Goal: Task Accomplishment & Management: Manage account settings

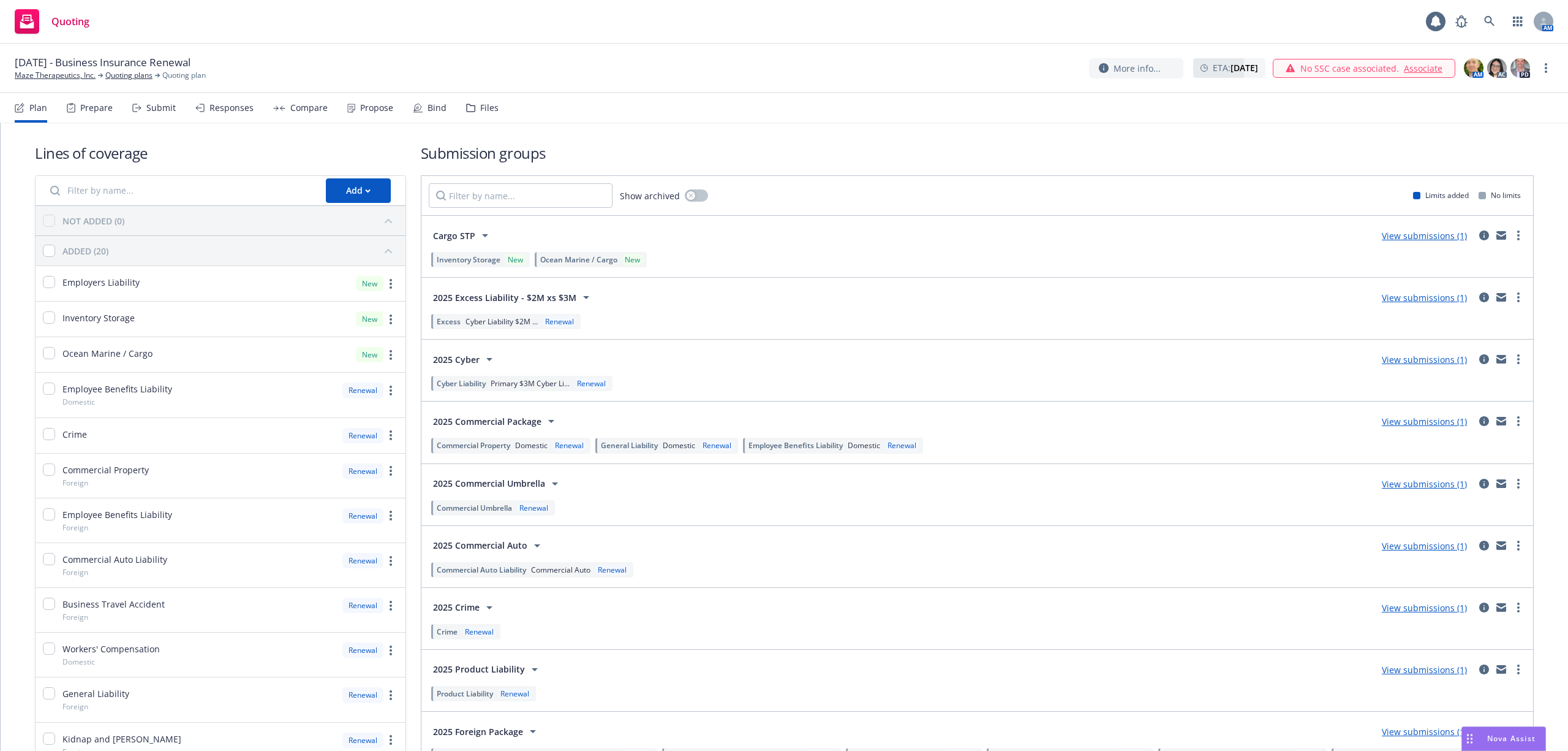
click at [777, 448] on span "Employee Benefits Liability" at bounding box center [795, 445] width 94 height 10
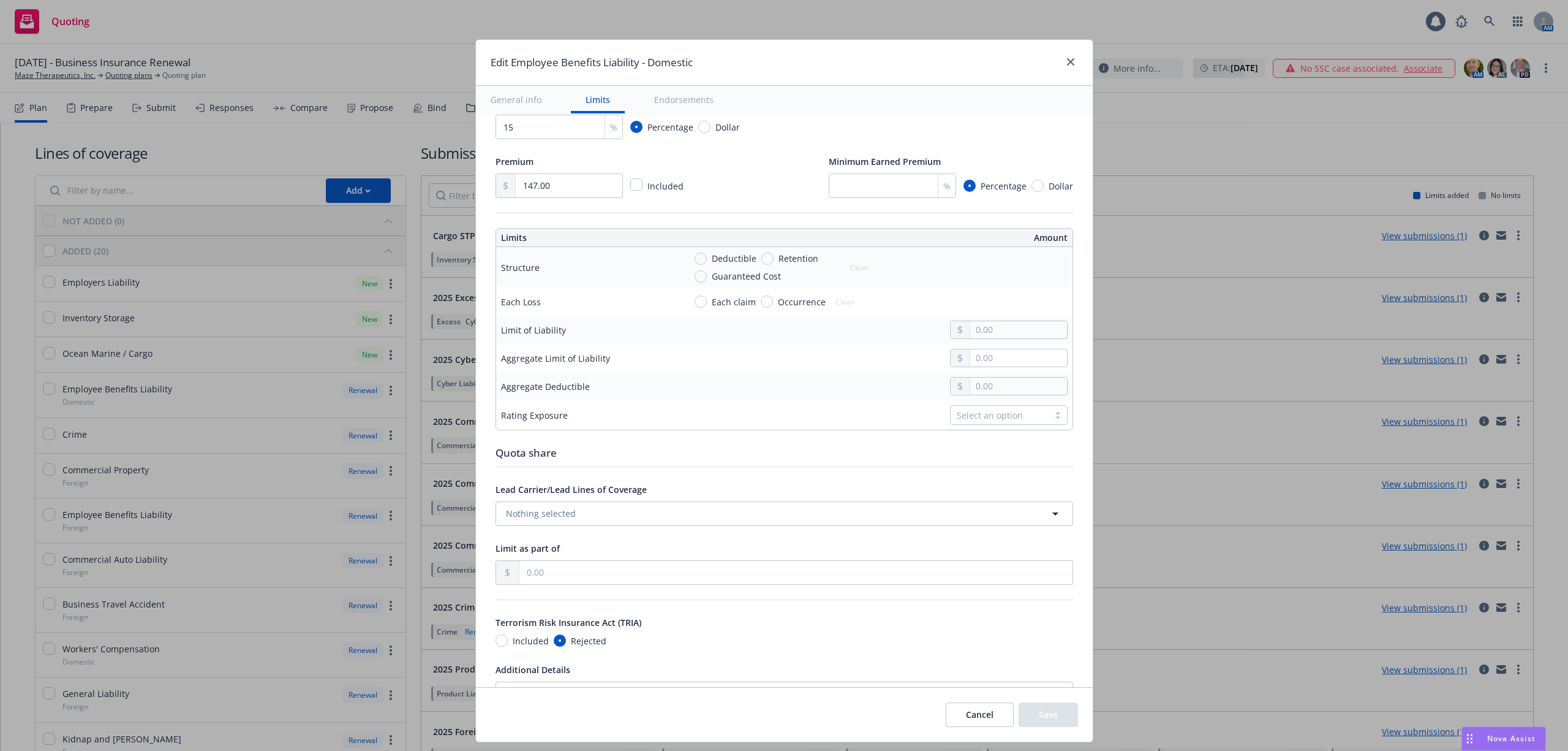
scroll to position [326, 0]
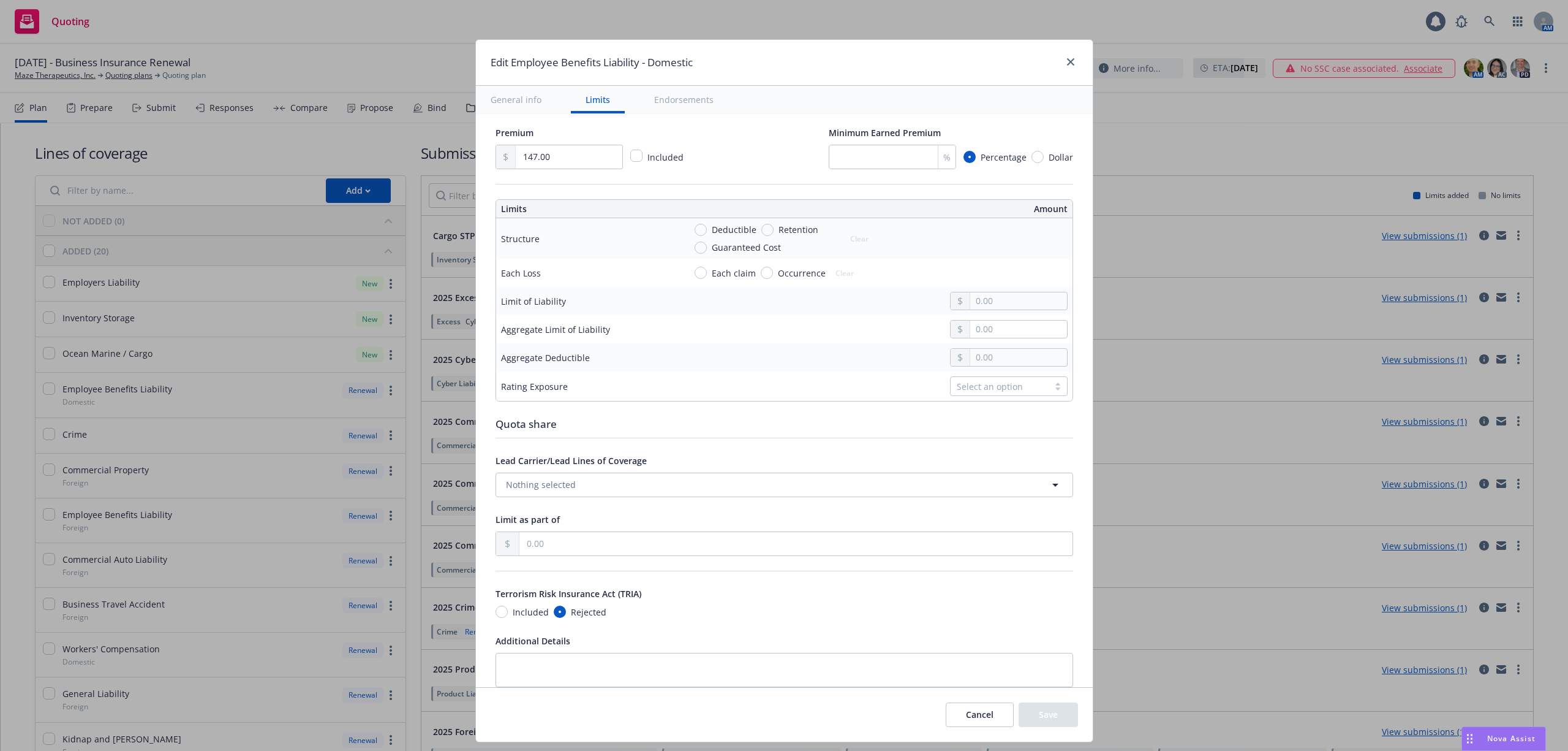
click at [959, 711] on button "Cancel" at bounding box center [979, 715] width 68 height 25
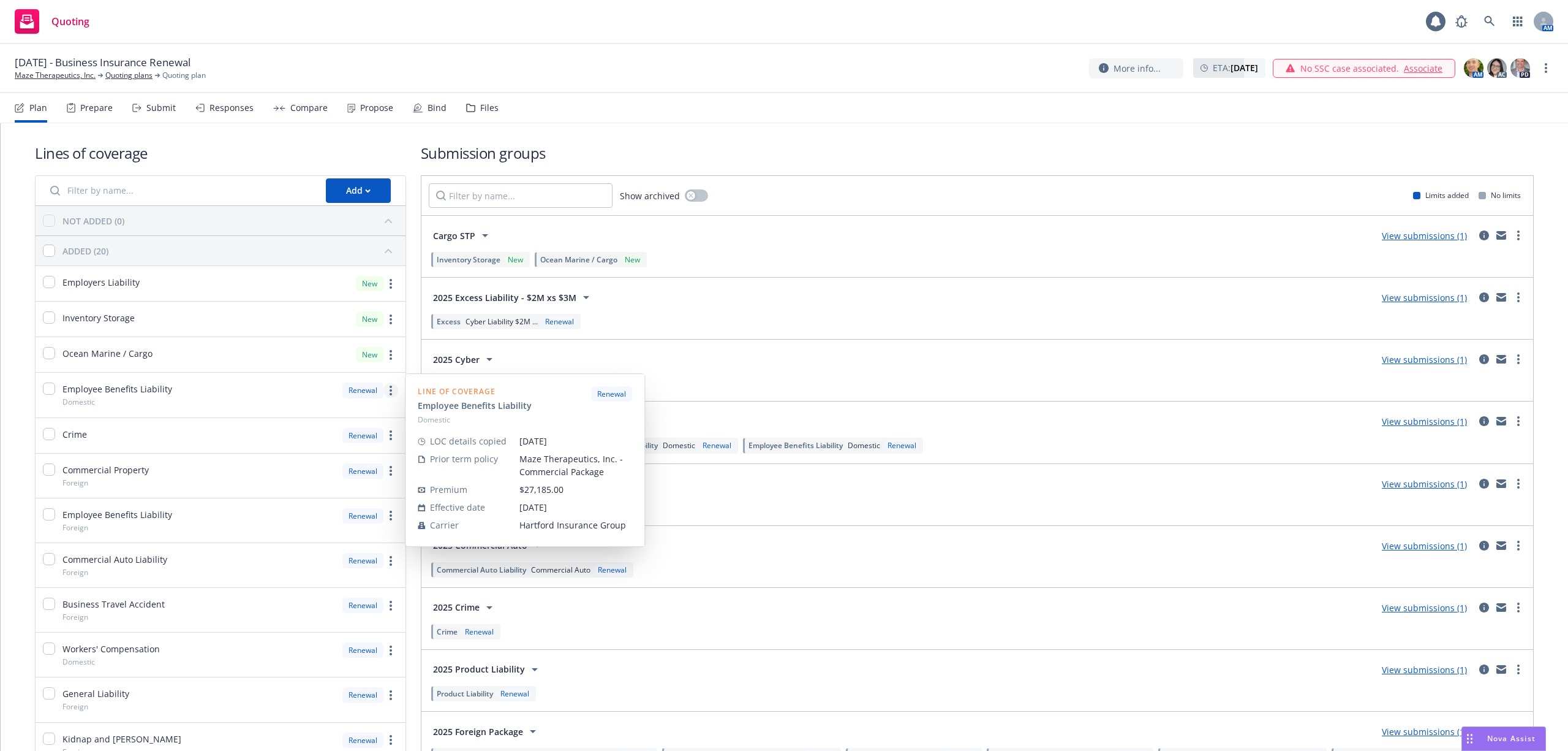
click at [389, 395] on circle "more" at bounding box center [390, 394] width 3 height 3
click at [312, 474] on span "Edit prior term coverage details" at bounding box center [288, 471] width 159 height 11
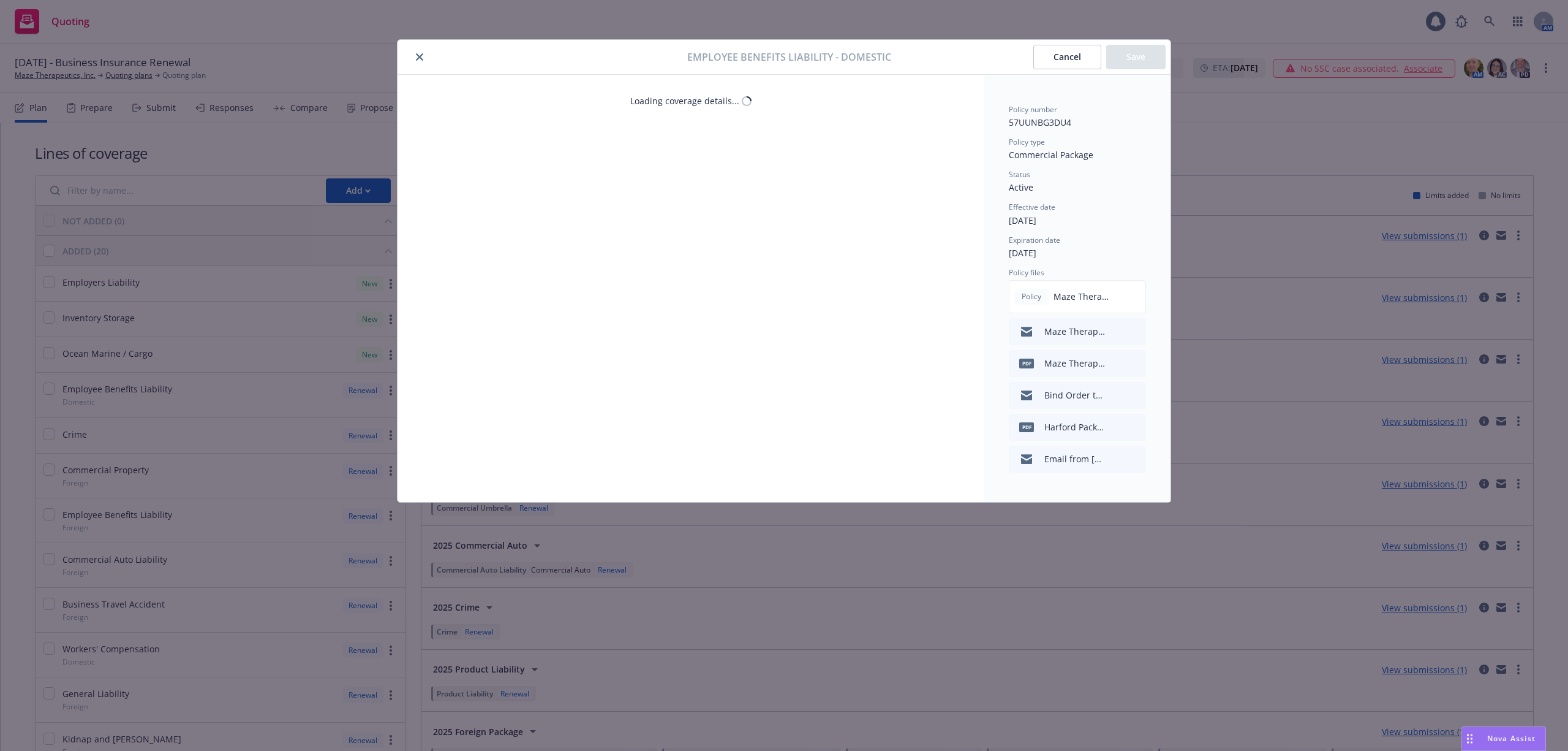
select select "LIMIT"
select select "EACH_CLAIM"
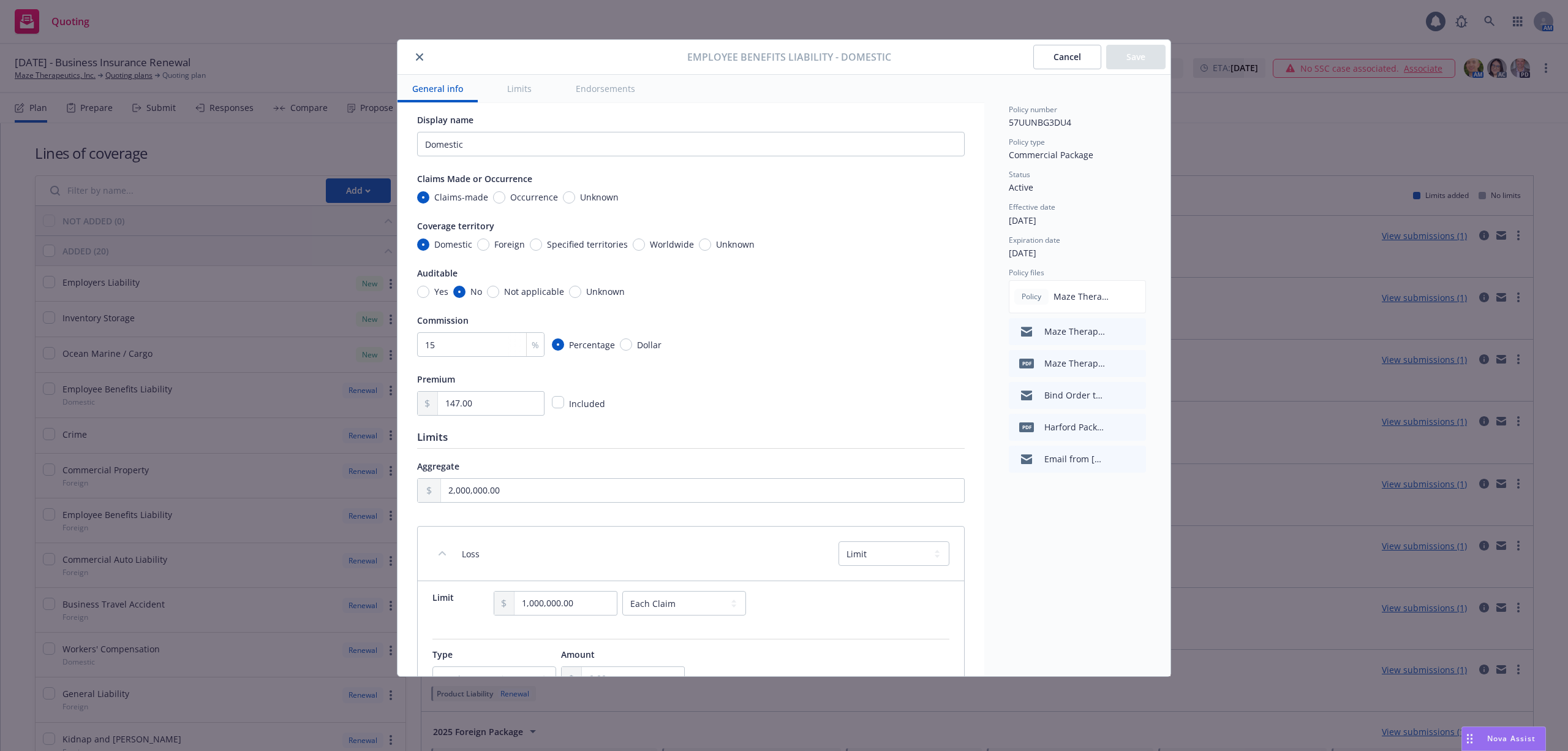
scroll to position [0, 0]
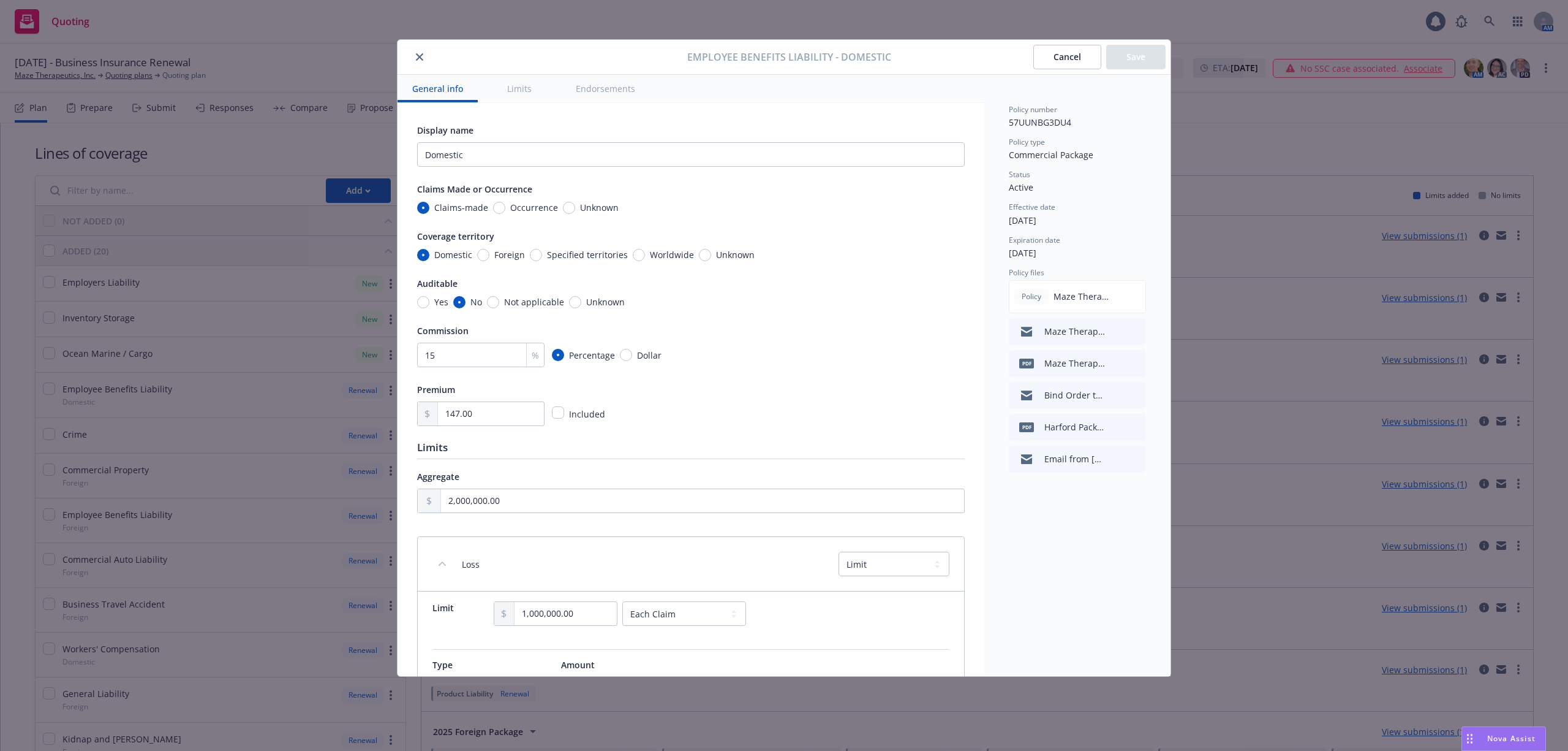
click at [1076, 61] on button "Cancel" at bounding box center [1067, 57] width 68 height 25
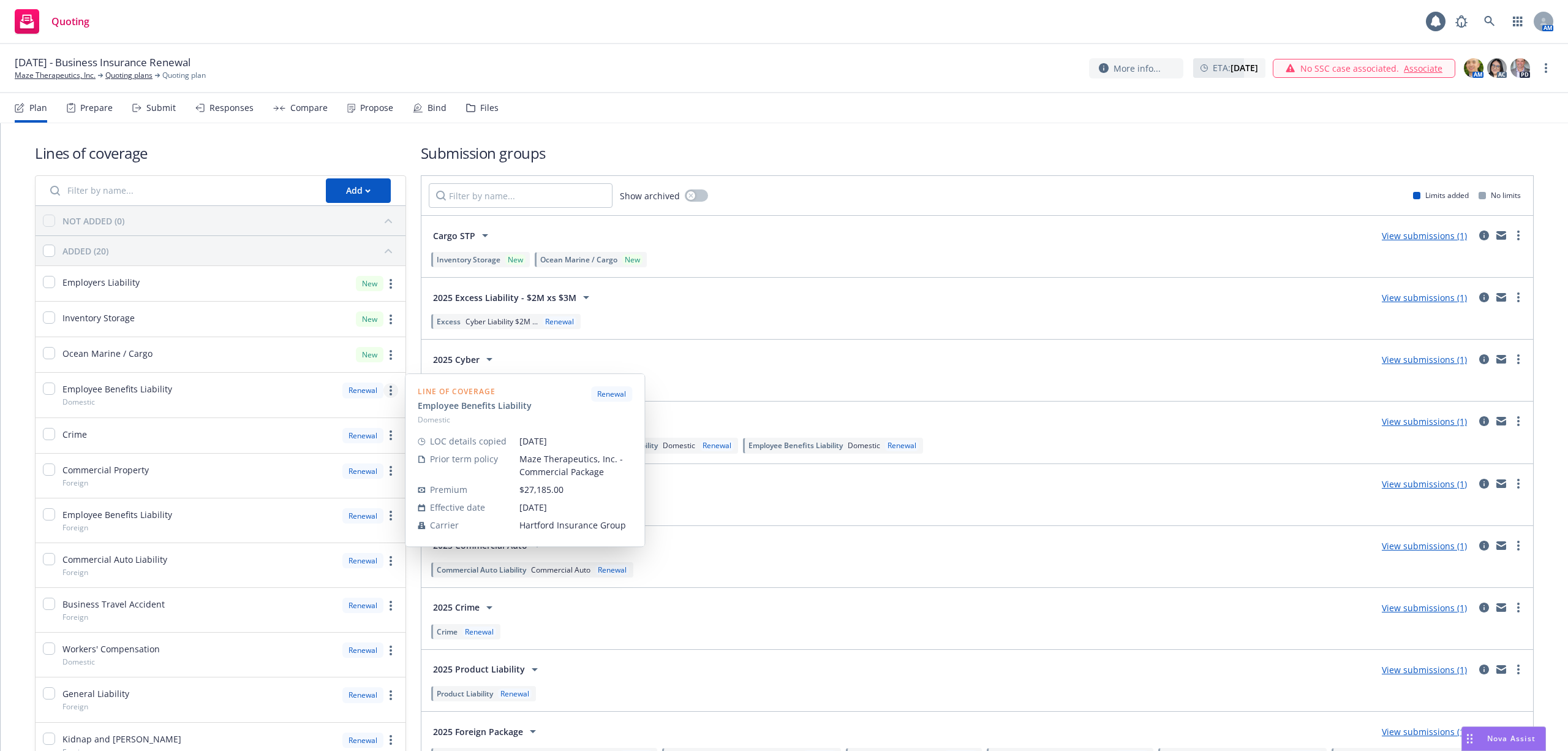
click at [383, 395] on link "more" at bounding box center [390, 389] width 14 height 14
click at [308, 447] on span "Copy coverage details from prior term" at bounding box center [302, 446] width 186 height 11
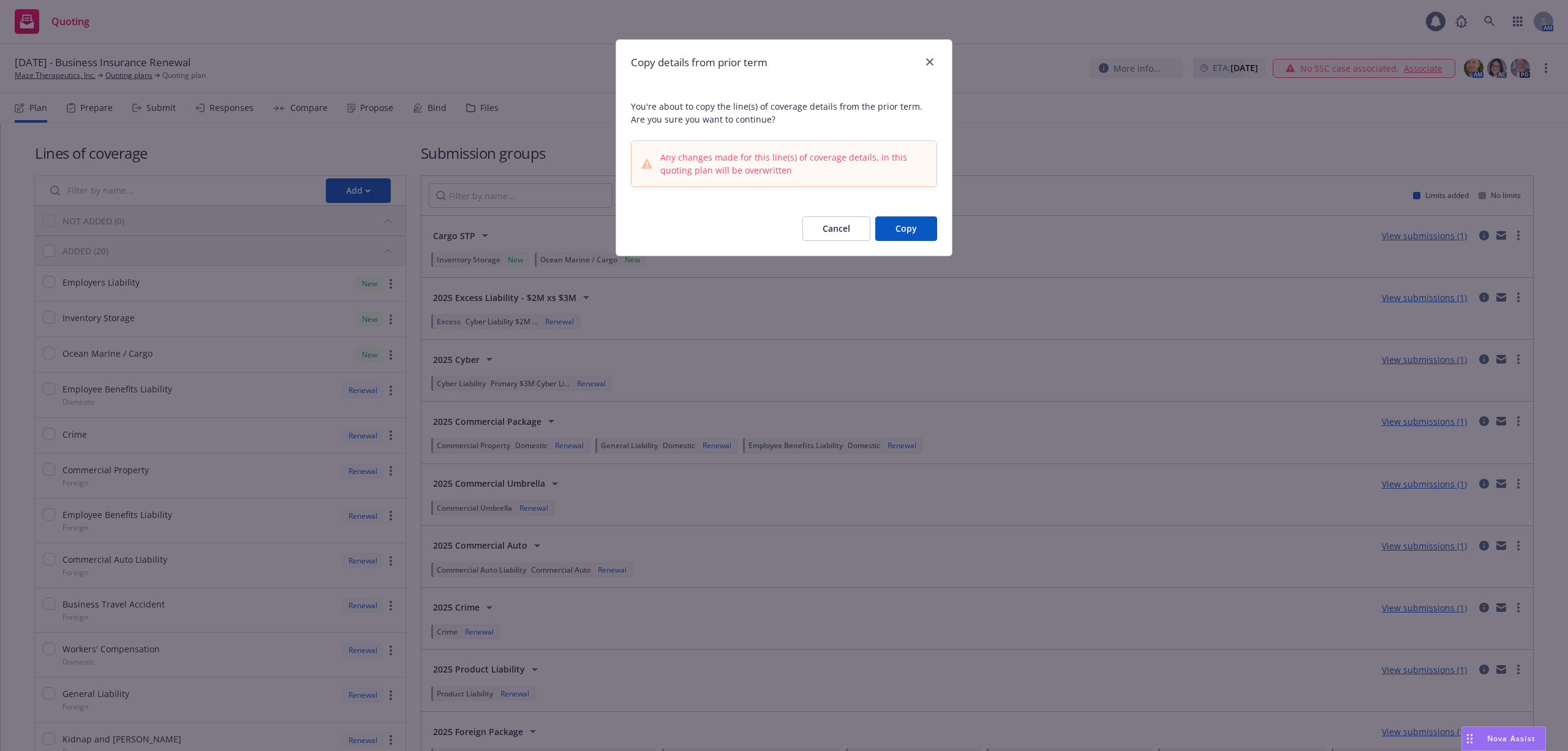
click at [894, 231] on button "Copy" at bounding box center [906, 228] width 62 height 25
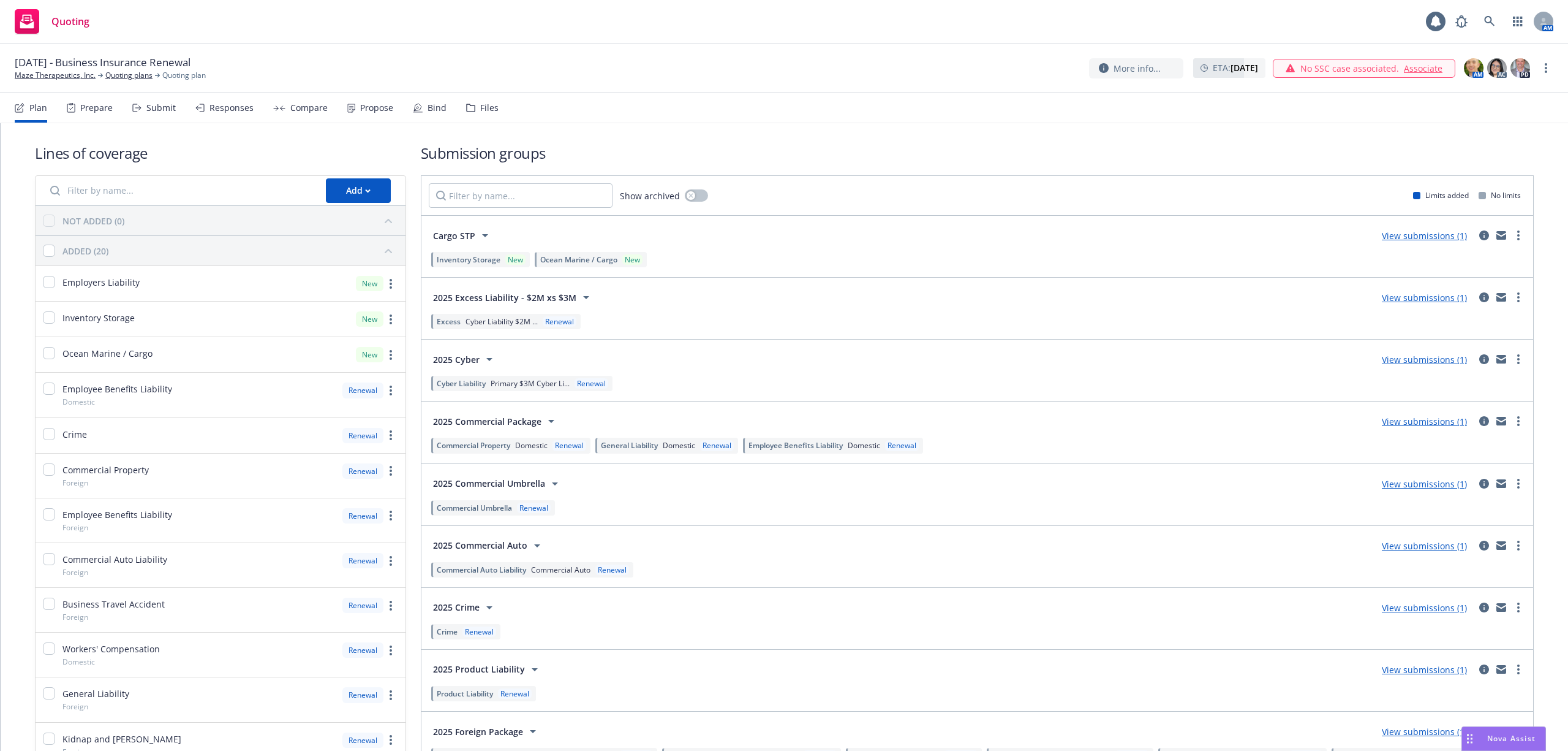
click at [819, 447] on span "Employee Benefits Liability" at bounding box center [795, 445] width 94 height 10
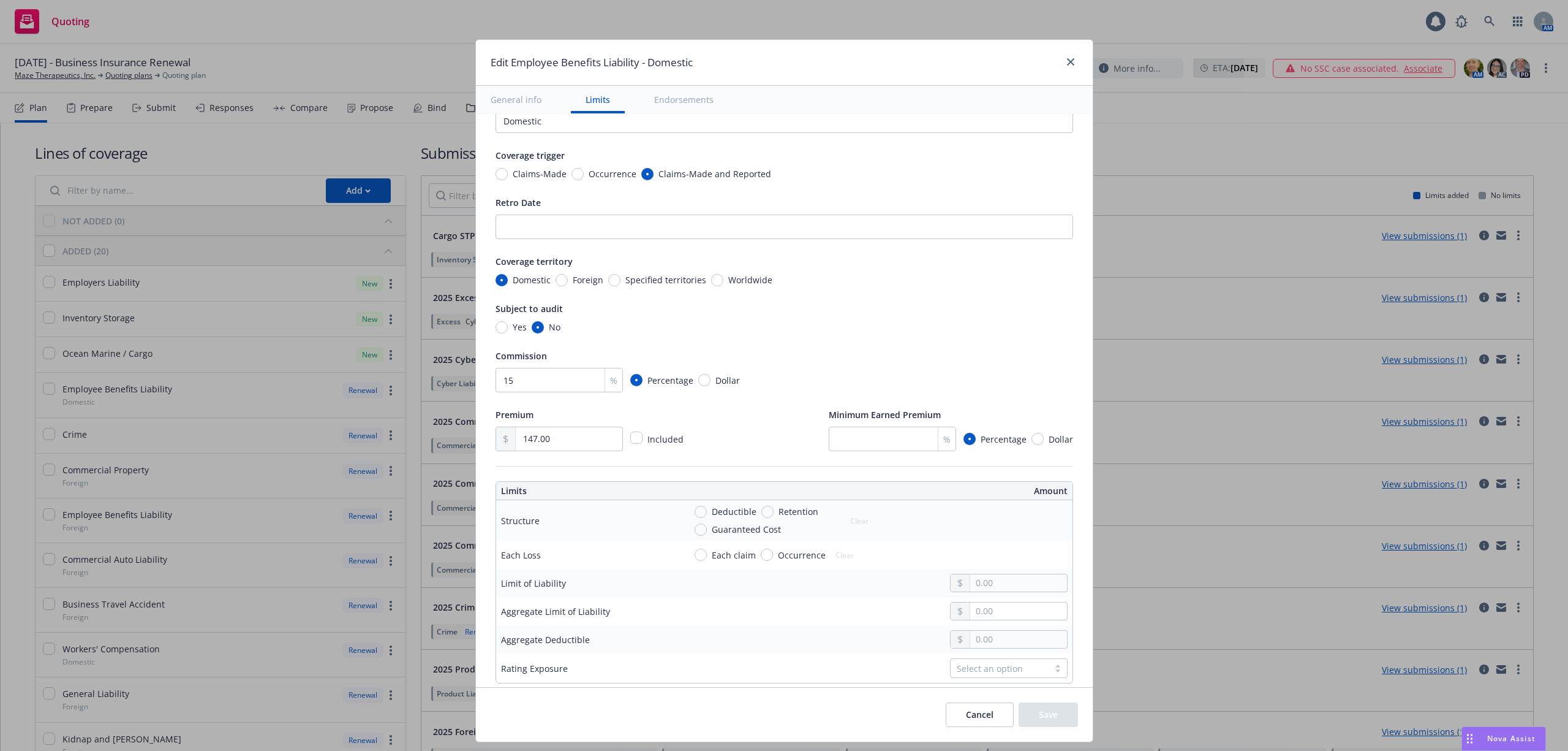
scroll to position [82, 0]
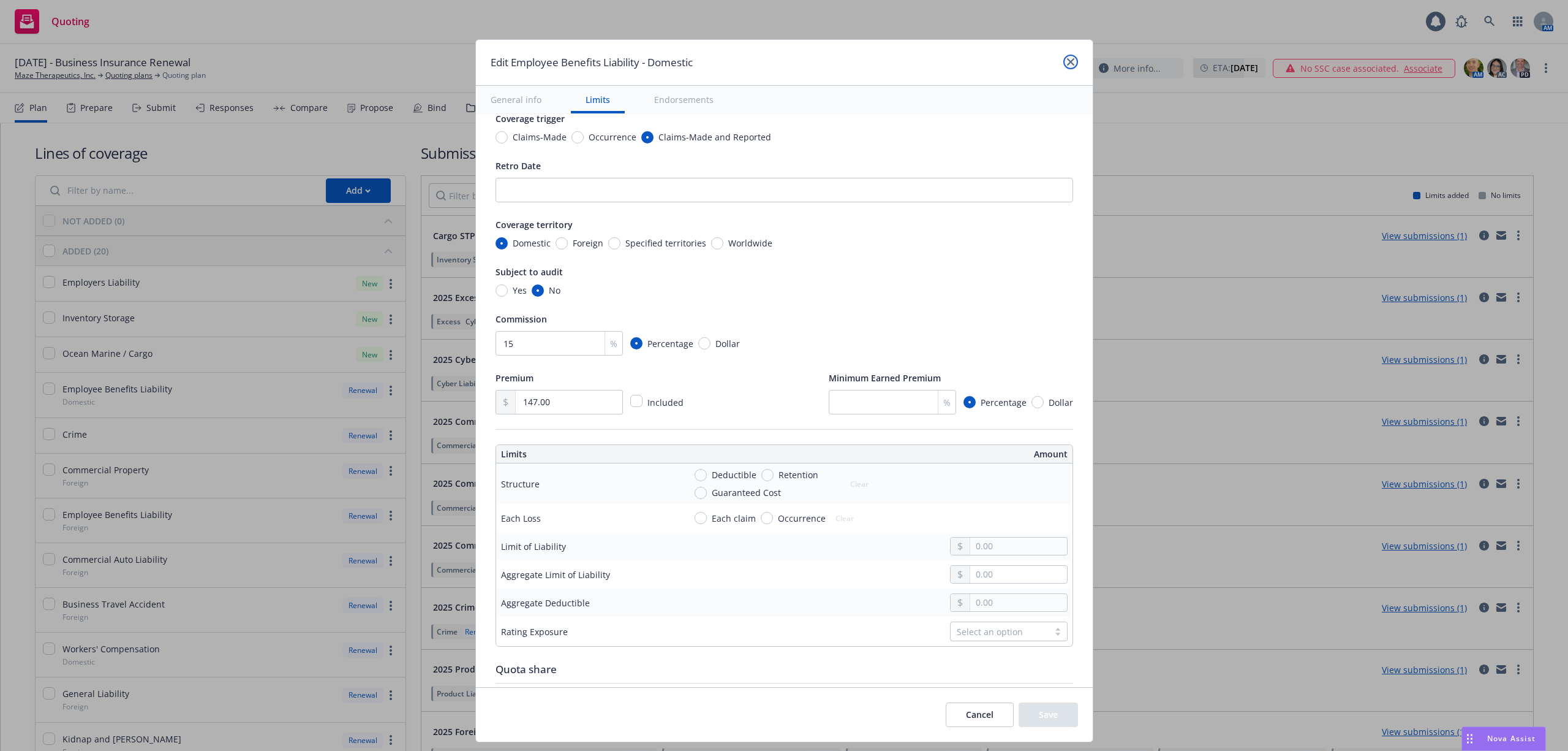
click at [1069, 67] on link "close" at bounding box center [1070, 61] width 14 height 14
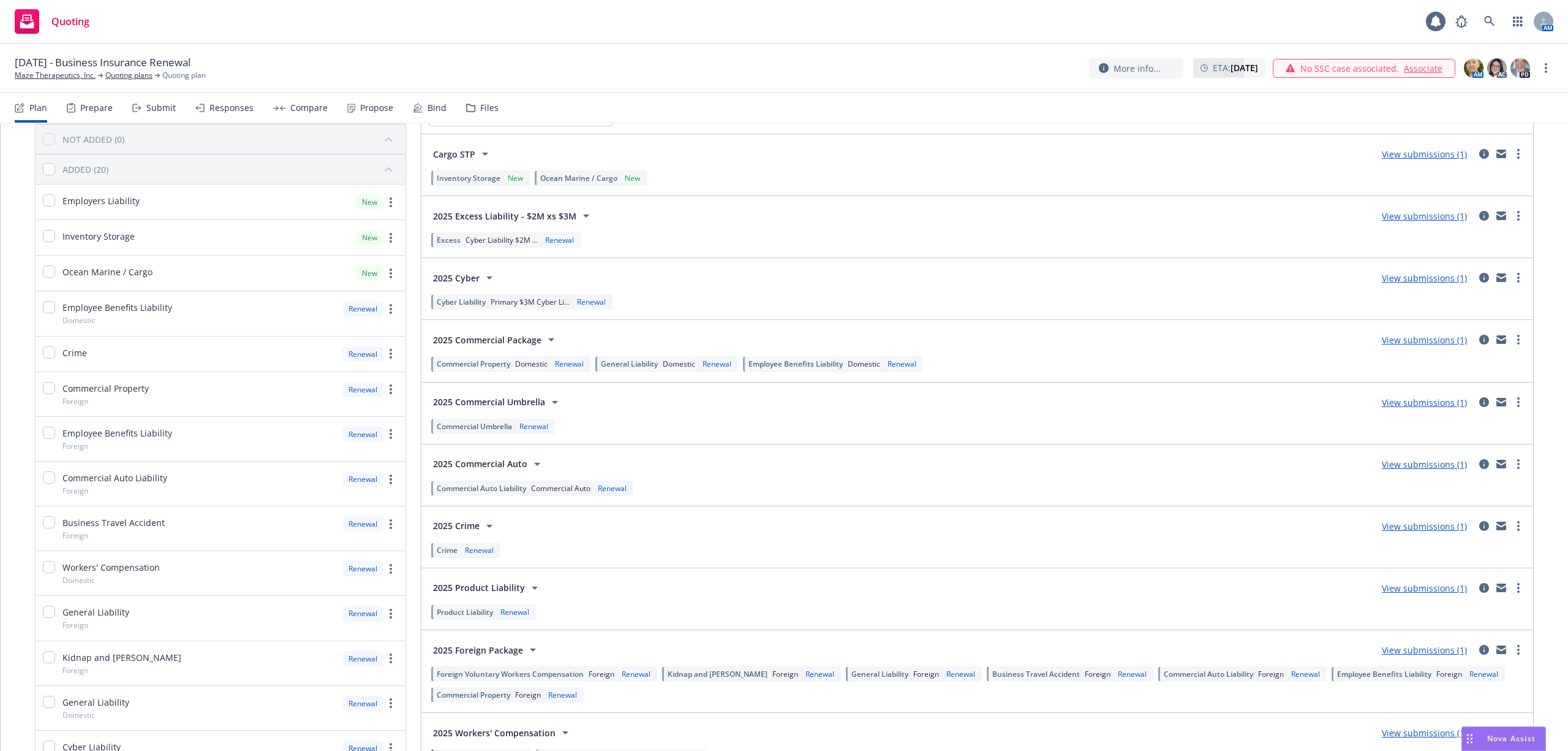
scroll to position [0, 0]
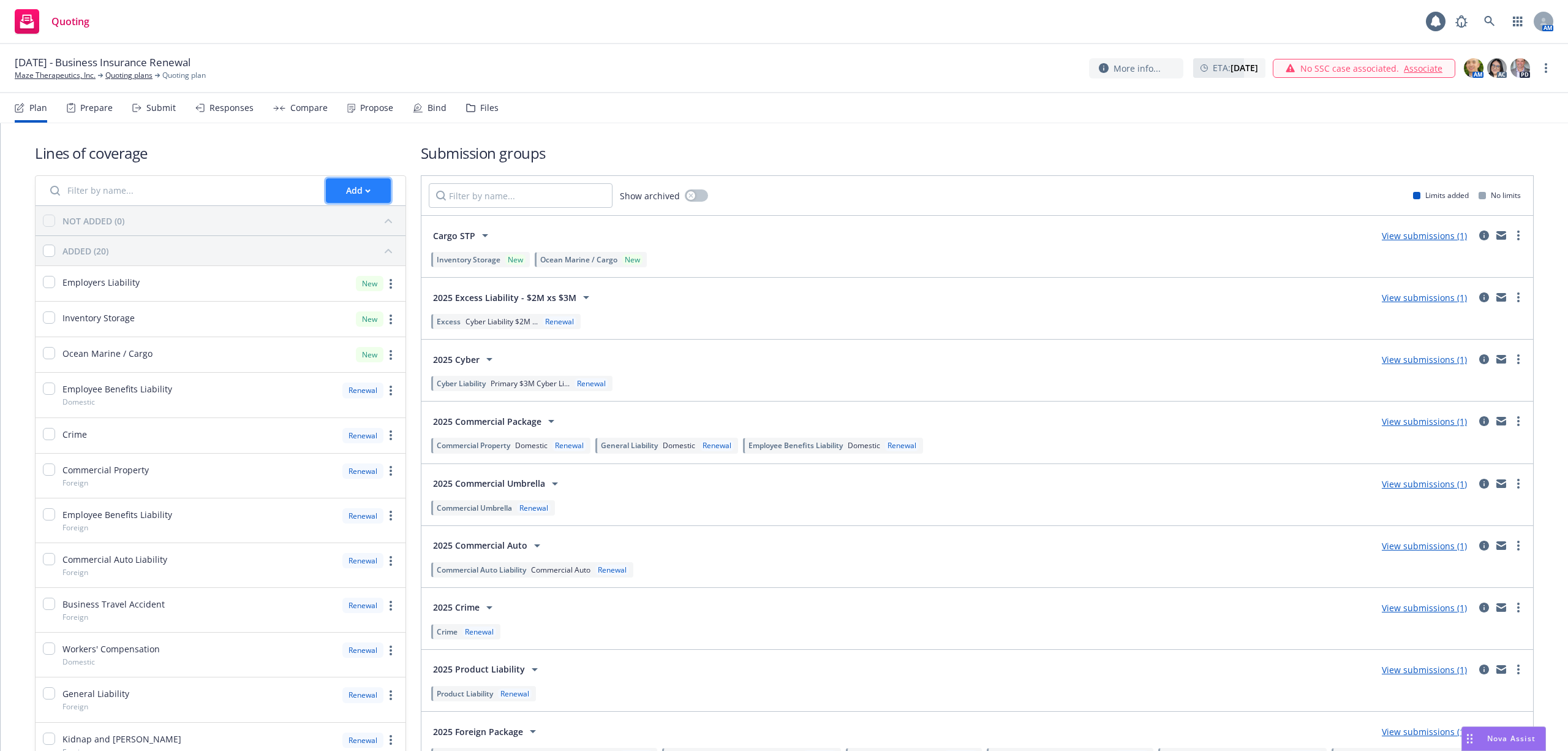
click at [353, 192] on div "Add" at bounding box center [359, 190] width 25 height 23
click at [334, 168] on div "Lines of coverage Add NOT ADDED (0) ADDED (20) Employers Liability New Inventor…" at bounding box center [221, 625] width 371 height 965
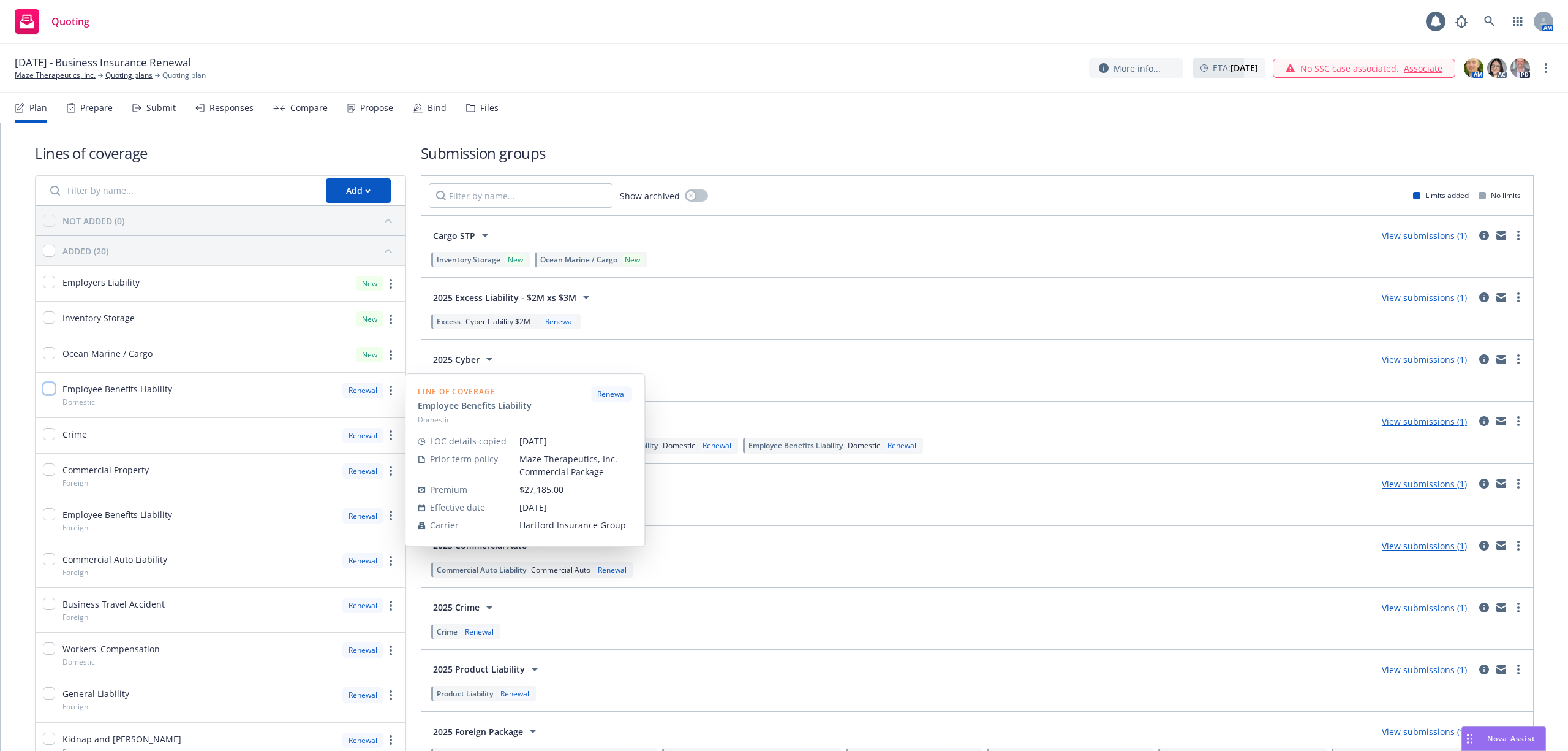
click at [50, 388] on input "checkbox" at bounding box center [49, 388] width 12 height 12
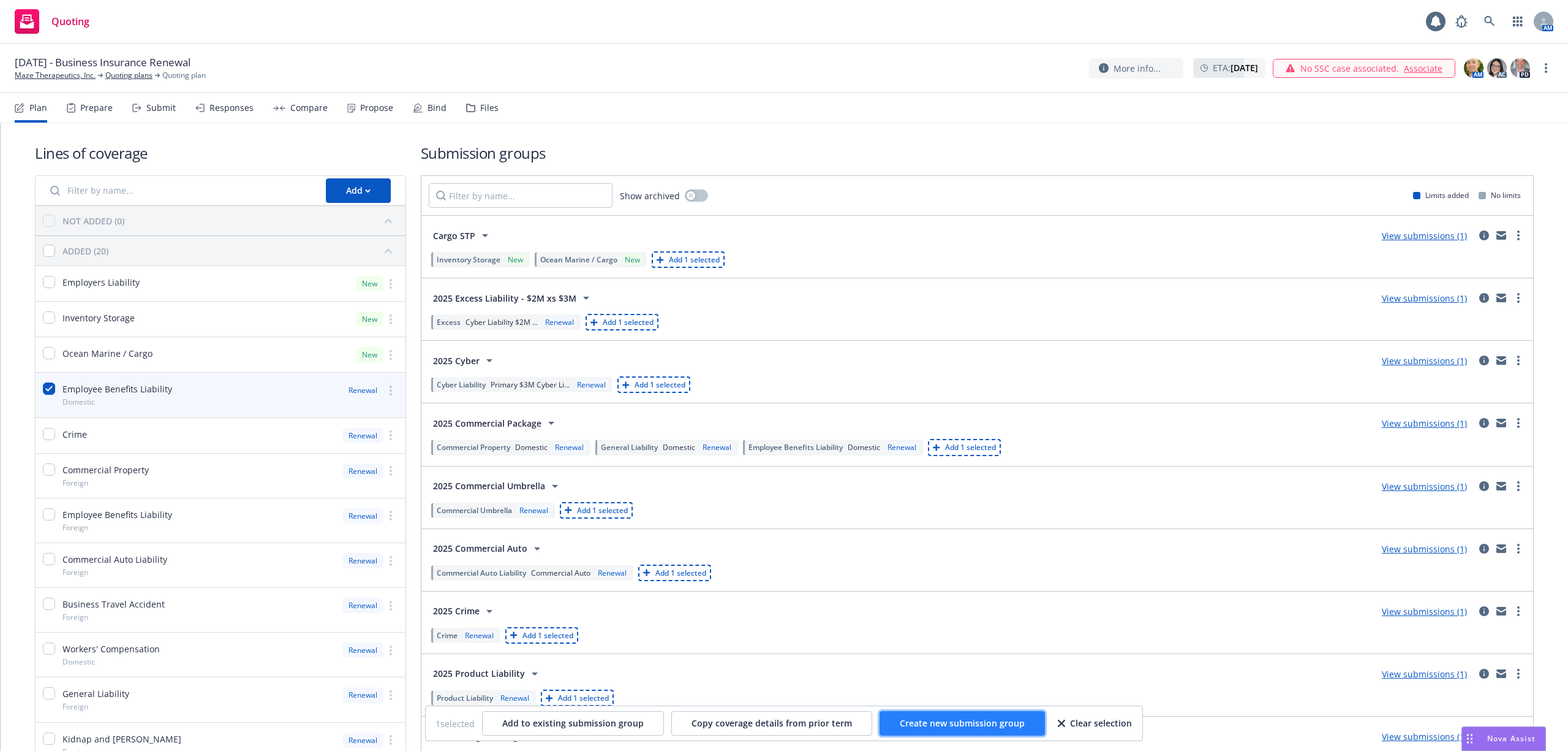
click at [955, 724] on span "Create new submission group" at bounding box center [962, 722] width 125 height 11
checkbox input "false"
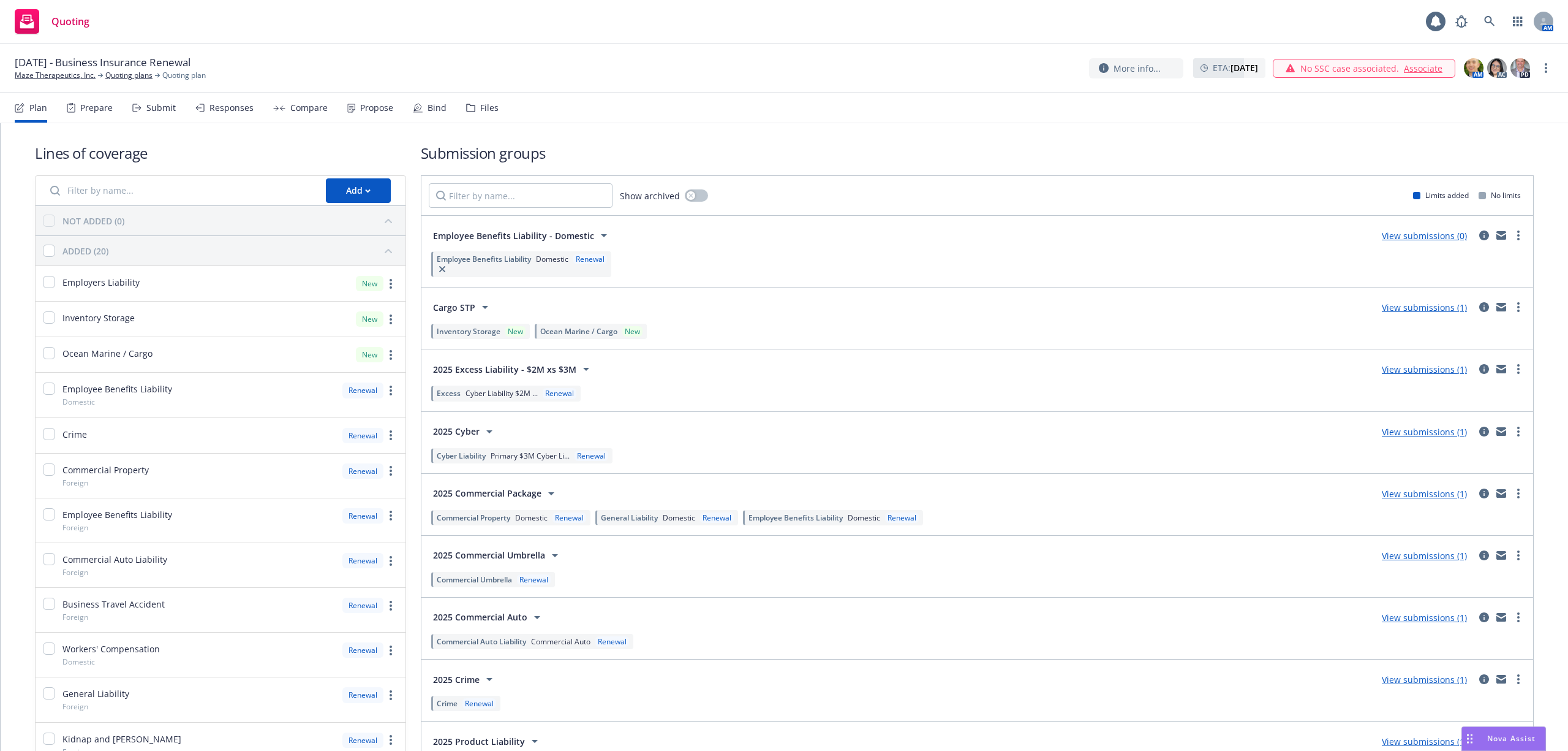
click at [559, 261] on span "Domestic" at bounding box center [552, 259] width 32 height 10
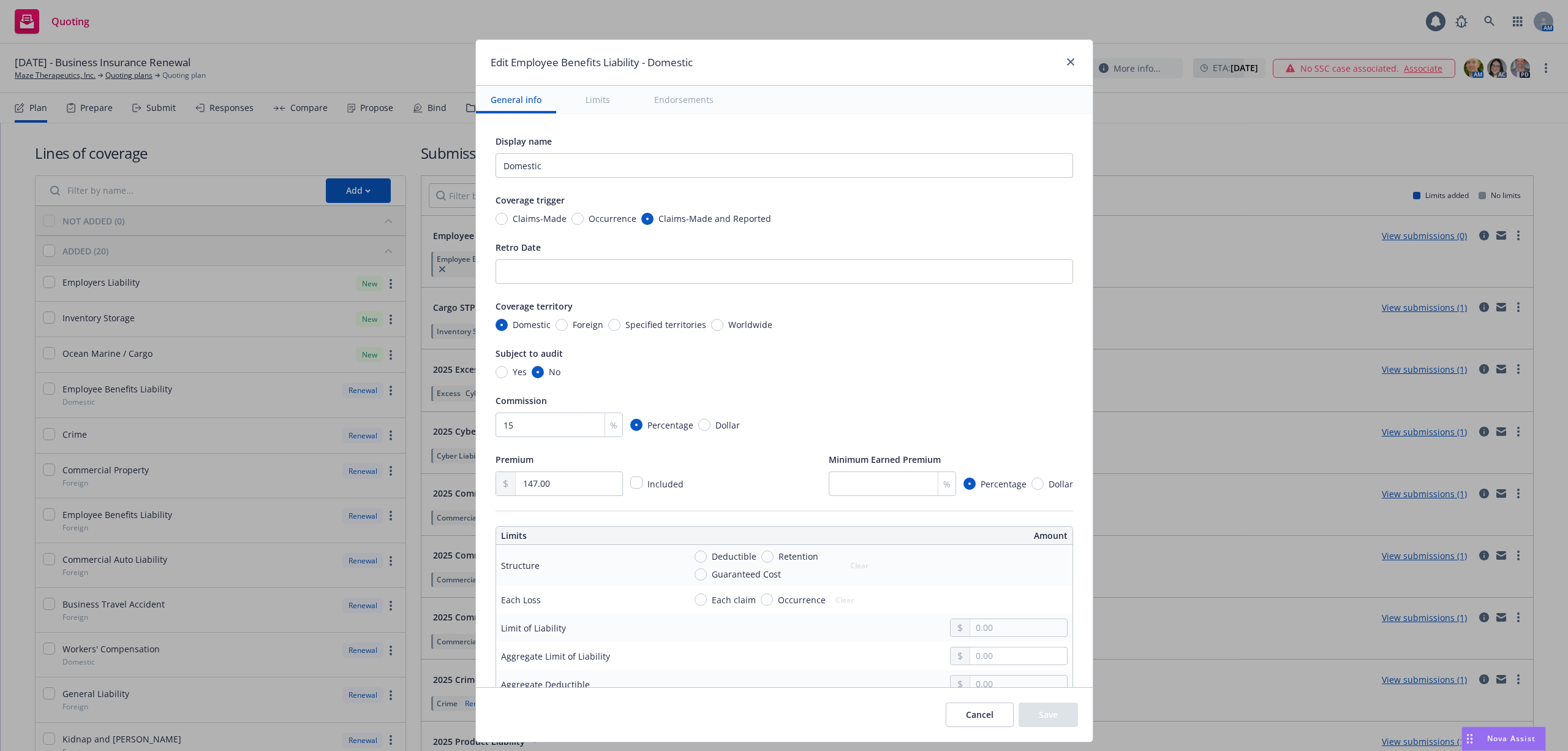
click at [981, 715] on button "Cancel" at bounding box center [979, 715] width 68 height 25
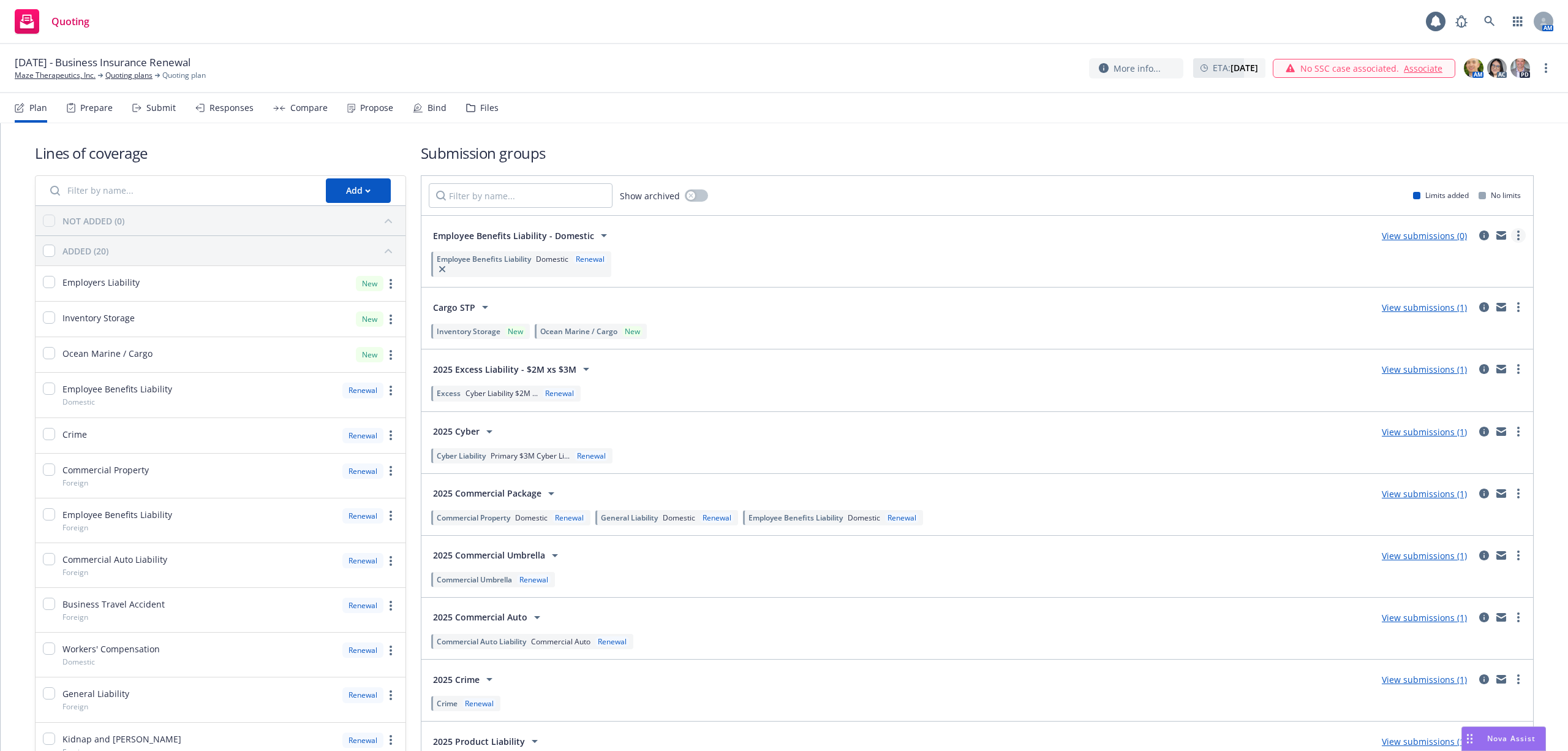
click at [1511, 235] on link "more" at bounding box center [1518, 234] width 14 height 14
click at [1439, 357] on link "Archive" at bounding box center [1448, 365] width 129 height 25
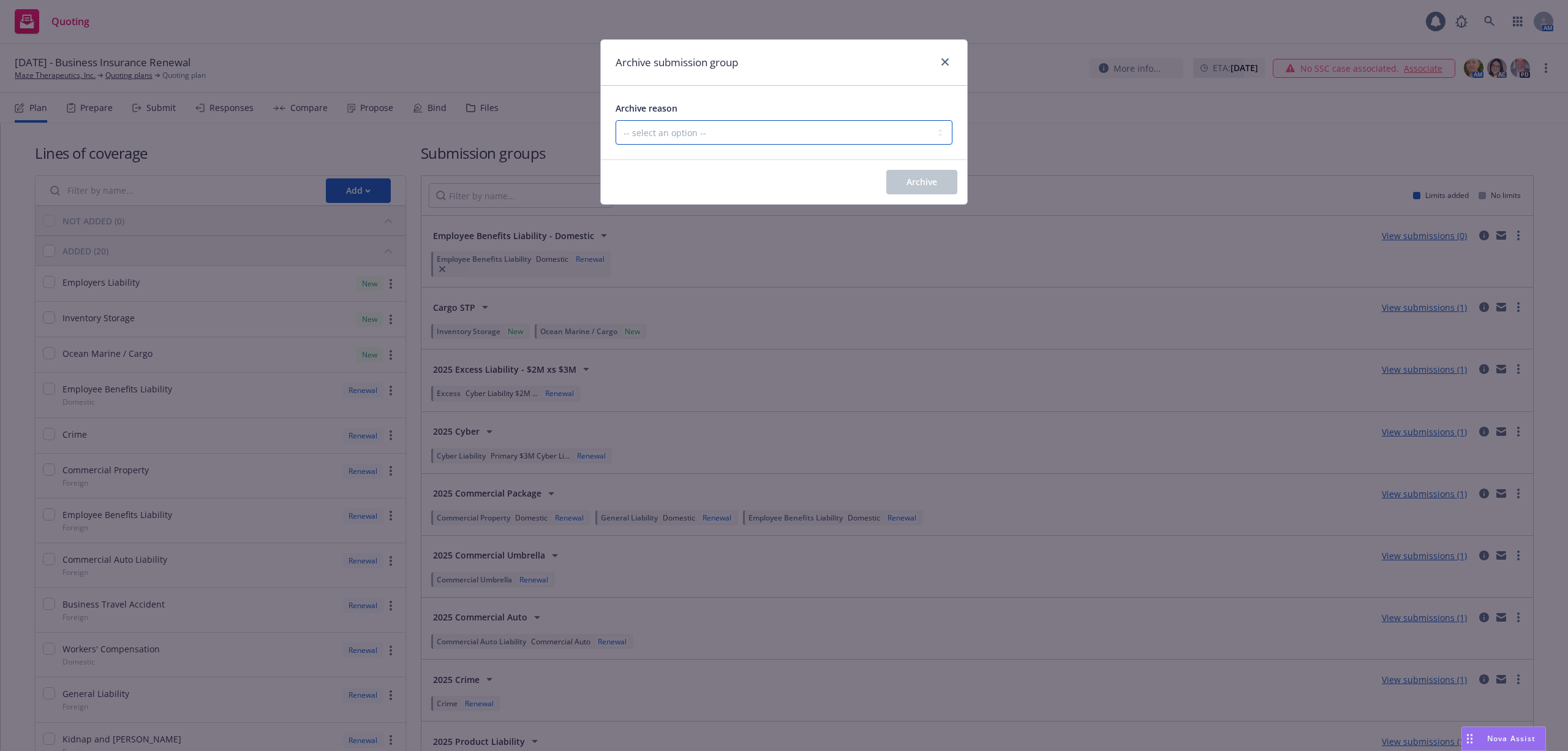
click at [692, 131] on select "-- select an option -- Customer no longer needs this coverage Duplicate Histori…" at bounding box center [784, 132] width 337 height 25
select select "MADE_BY_MISTAKE"
click at [616, 121] on select "-- select an option -- Customer no longer needs this coverage Duplicate Histori…" at bounding box center [784, 132] width 337 height 25
click at [949, 65] on icon "close" at bounding box center [946, 62] width 8 height 8
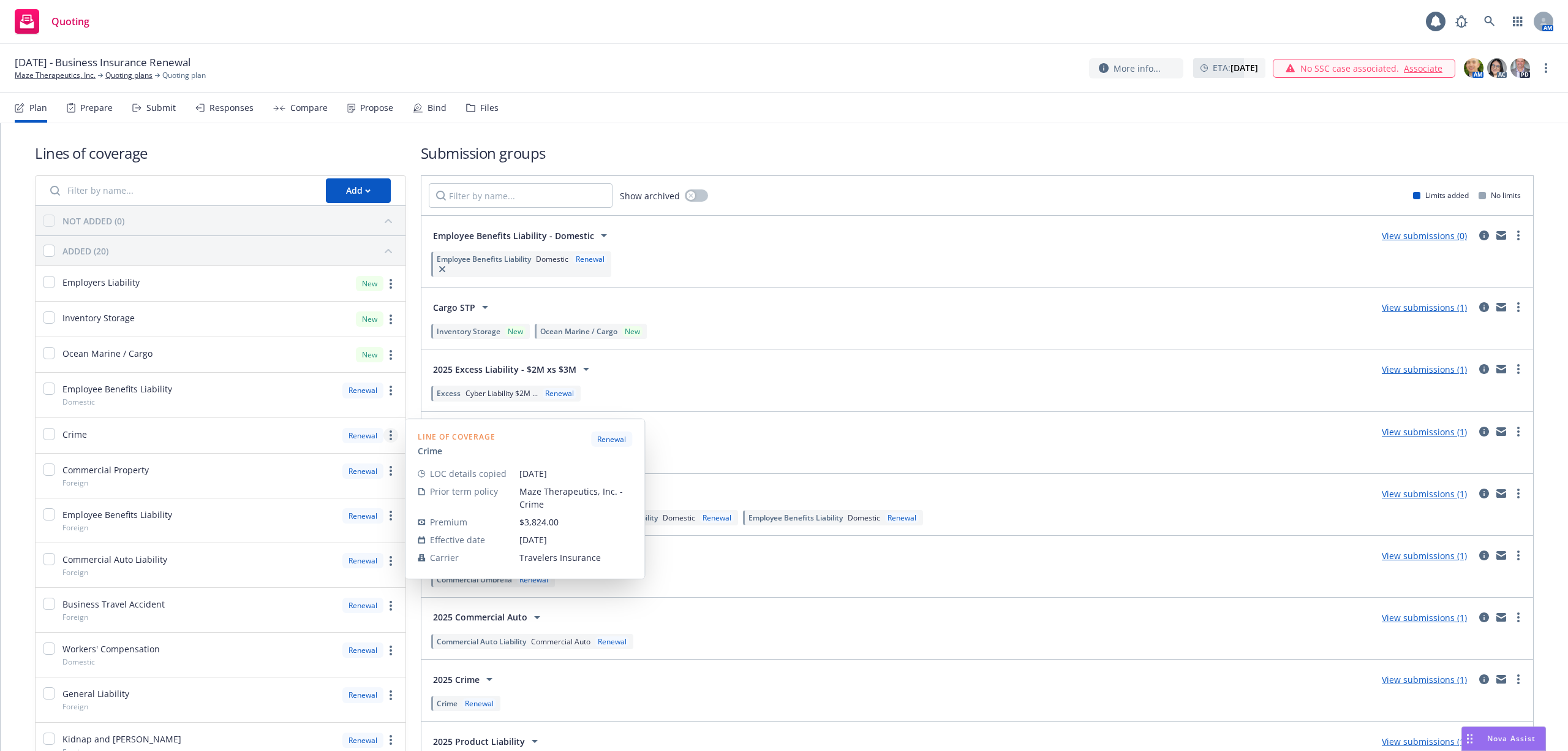
click at [389, 434] on icon "more" at bounding box center [390, 435] width 3 height 10
click at [300, 516] on span "Edit prior term coverage details" at bounding box center [288, 516] width 159 height 11
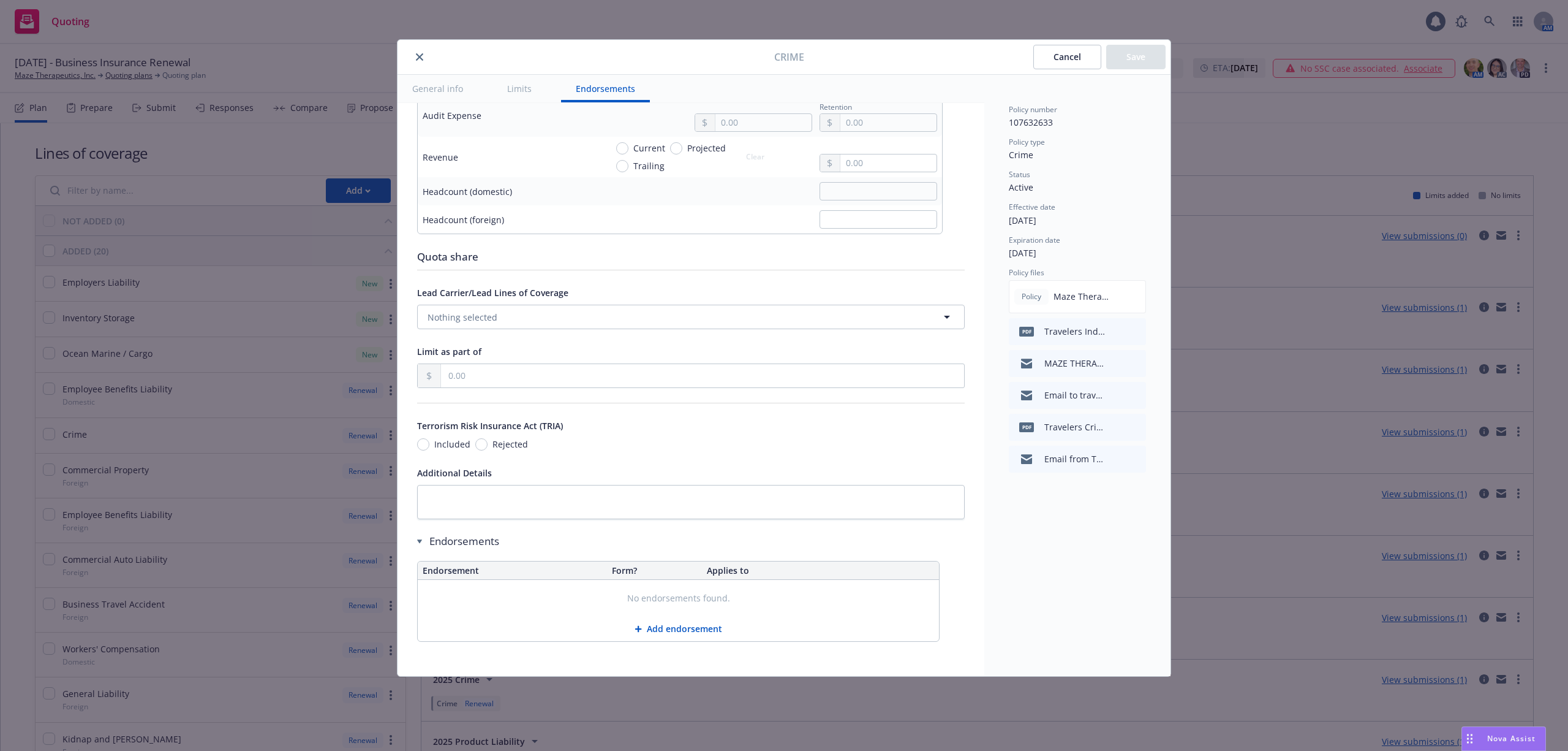
scroll to position [947, 0]
click at [413, 56] on button "close" at bounding box center [419, 56] width 14 height 14
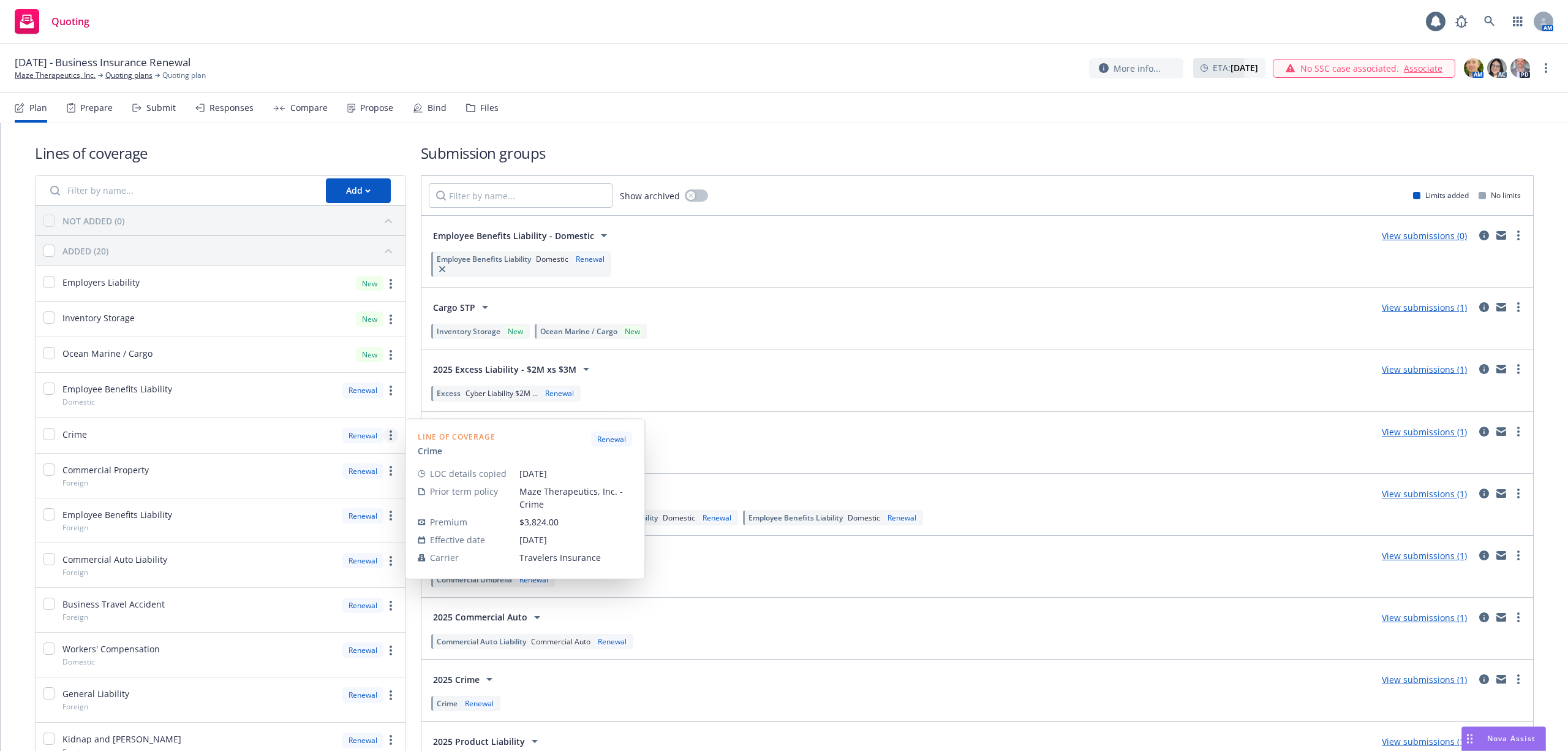
click at [389, 434] on icon "more" at bounding box center [390, 435] width 3 height 10
click at [290, 520] on span "Edit prior term coverage details" at bounding box center [288, 516] width 159 height 11
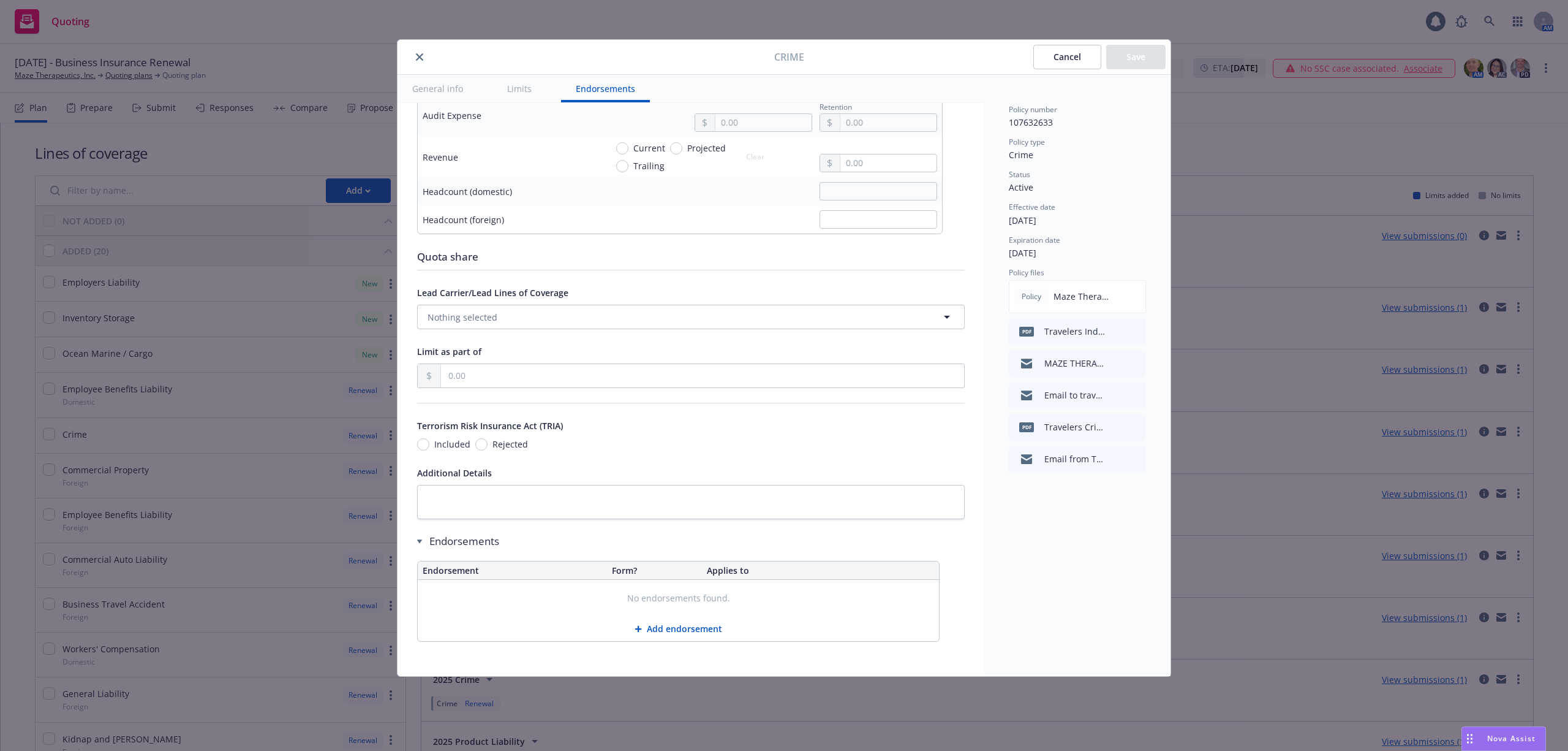
click at [1043, 65] on button "Cancel" at bounding box center [1067, 57] width 68 height 25
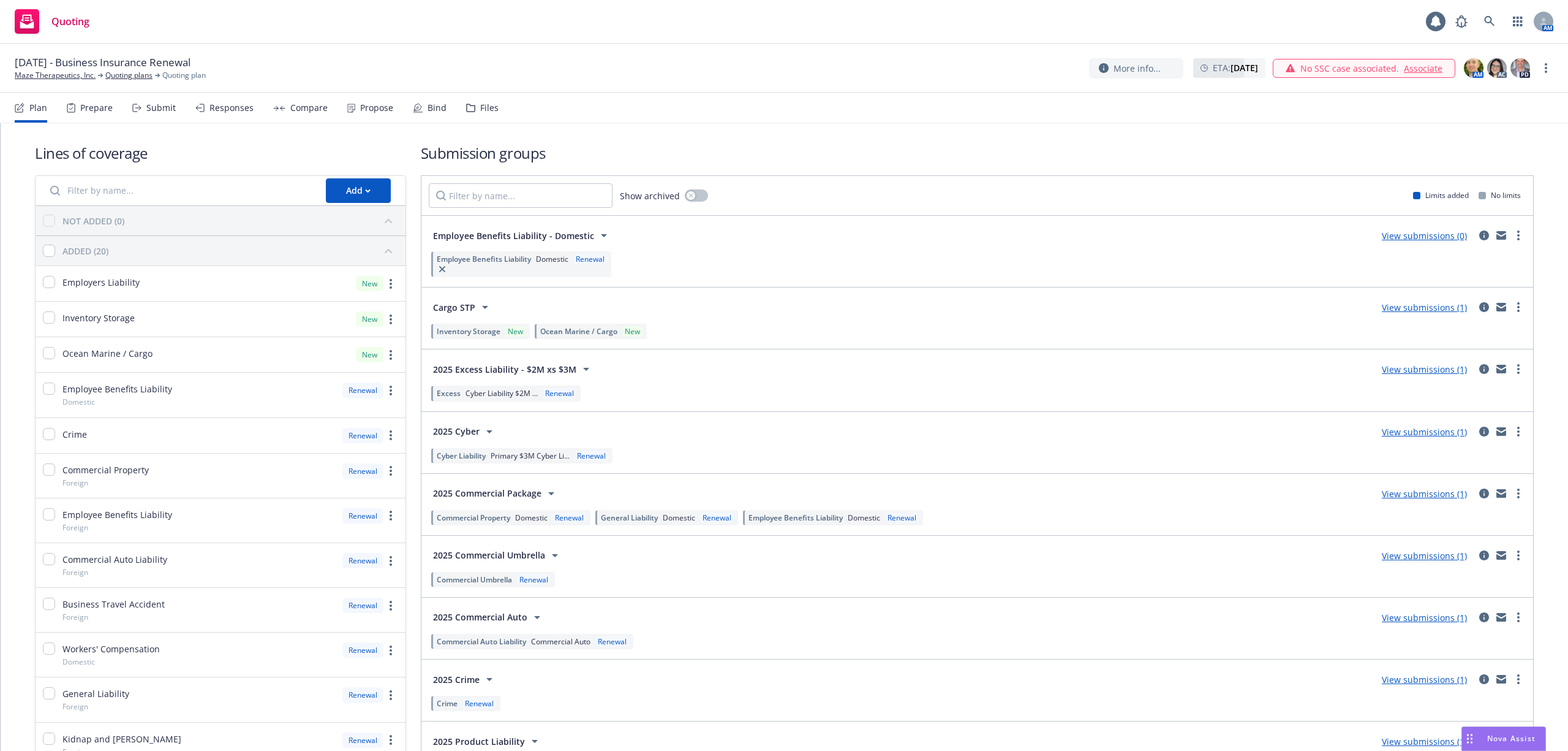
scroll to position [82, 0]
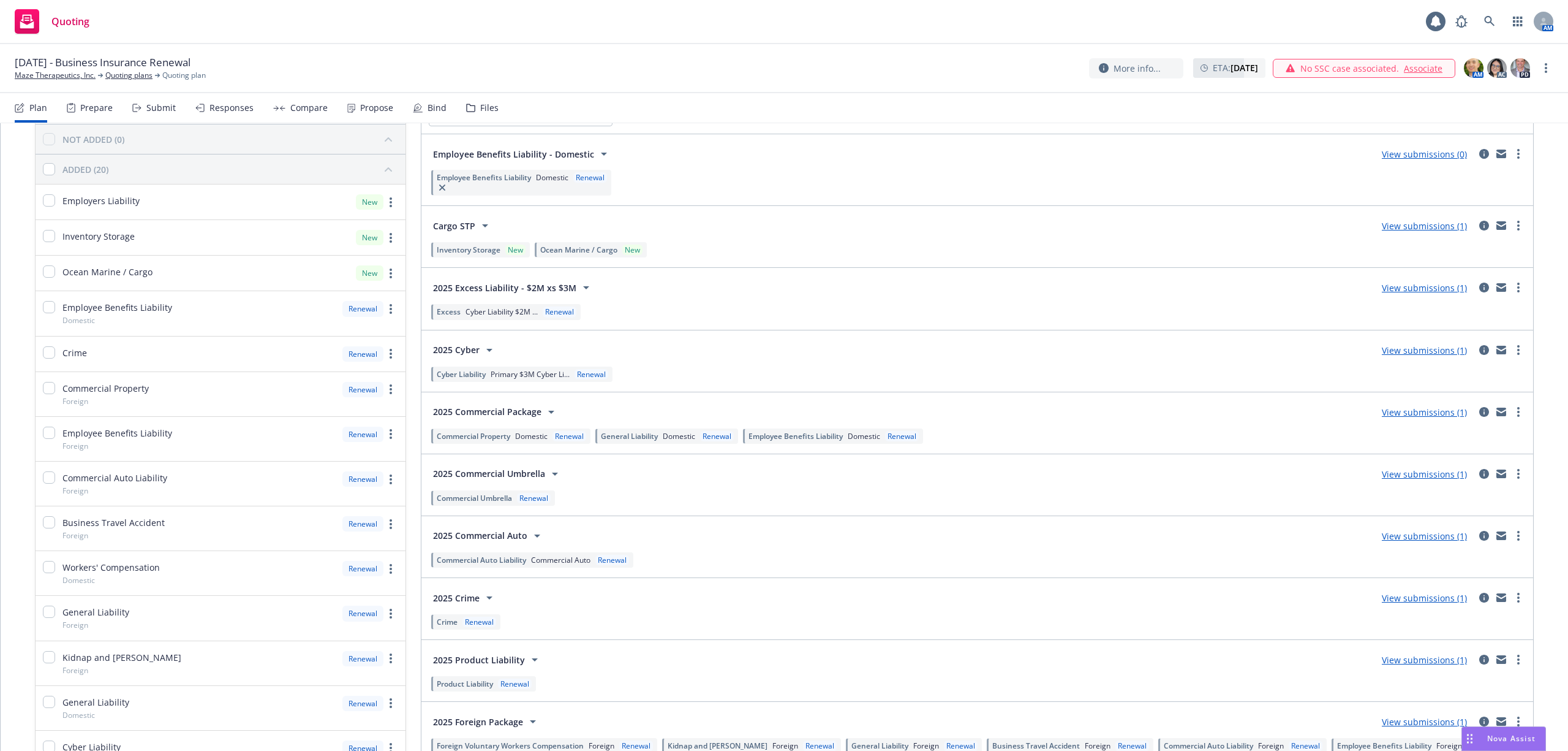
click at [469, 623] on div "Renewal" at bounding box center [479, 622] width 33 height 10
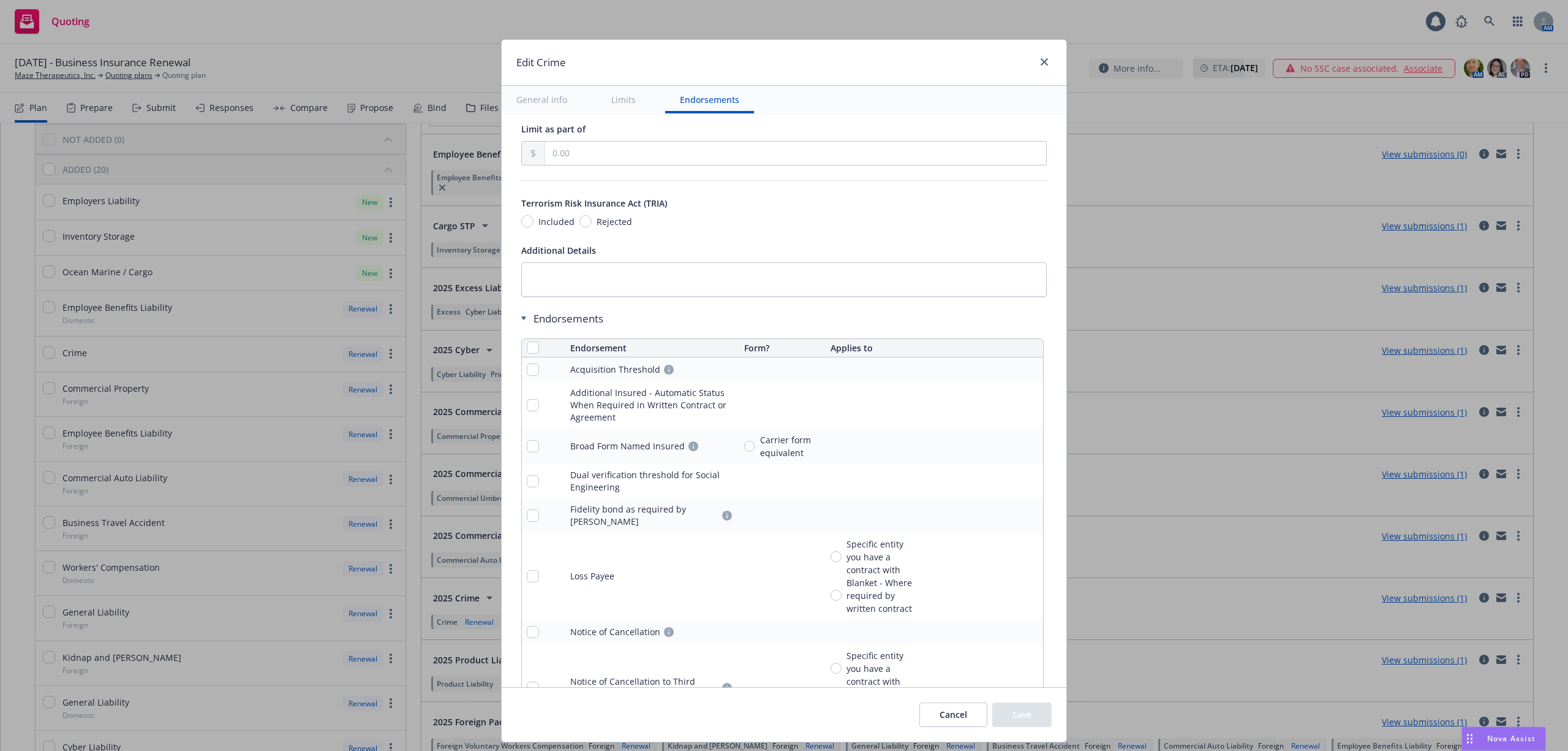
scroll to position [1275, 0]
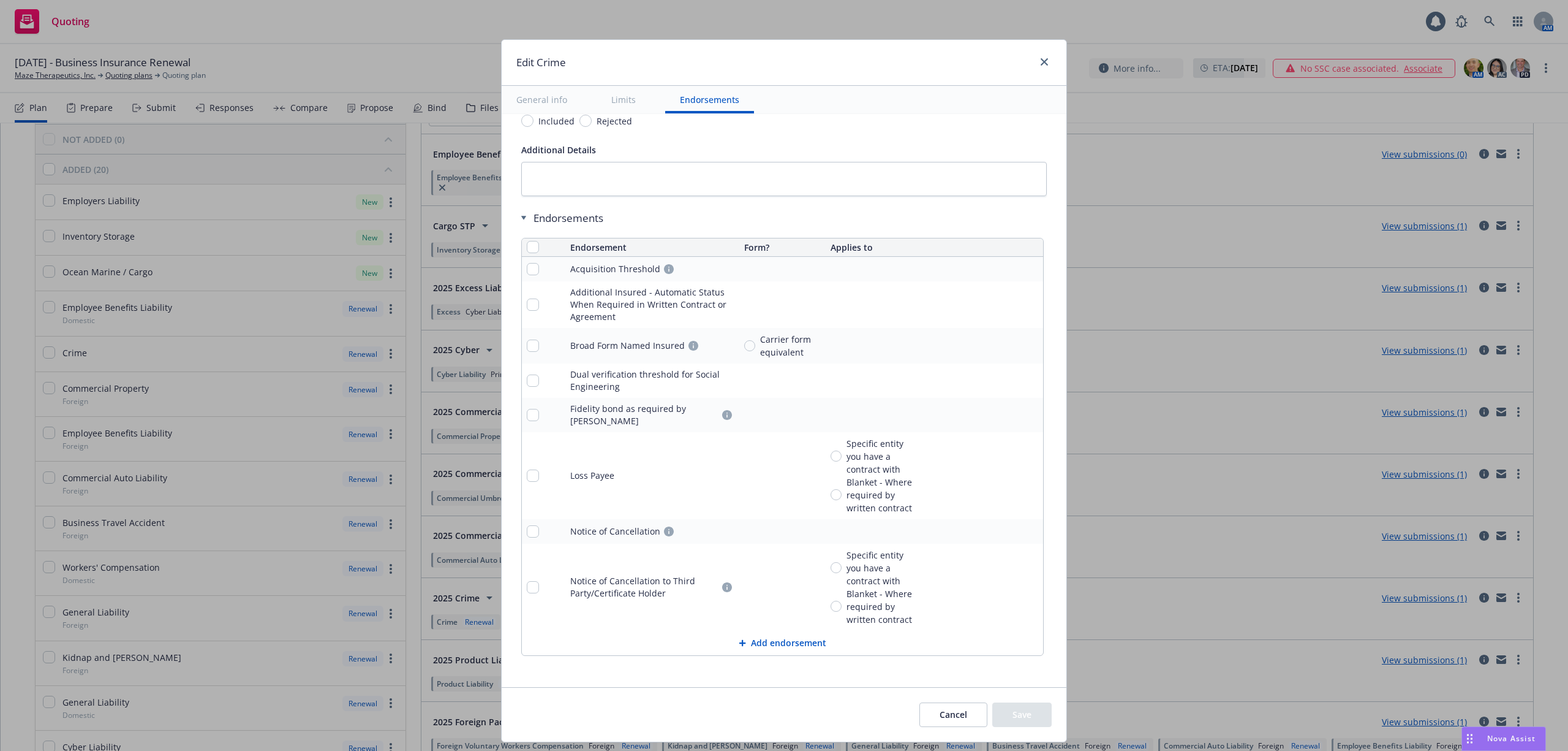
drag, startPoint x: 951, startPoint y: 708, endPoint x: 953, endPoint y: 719, distance: 11.2
click at [951, 713] on button "Cancel" at bounding box center [952, 715] width 68 height 25
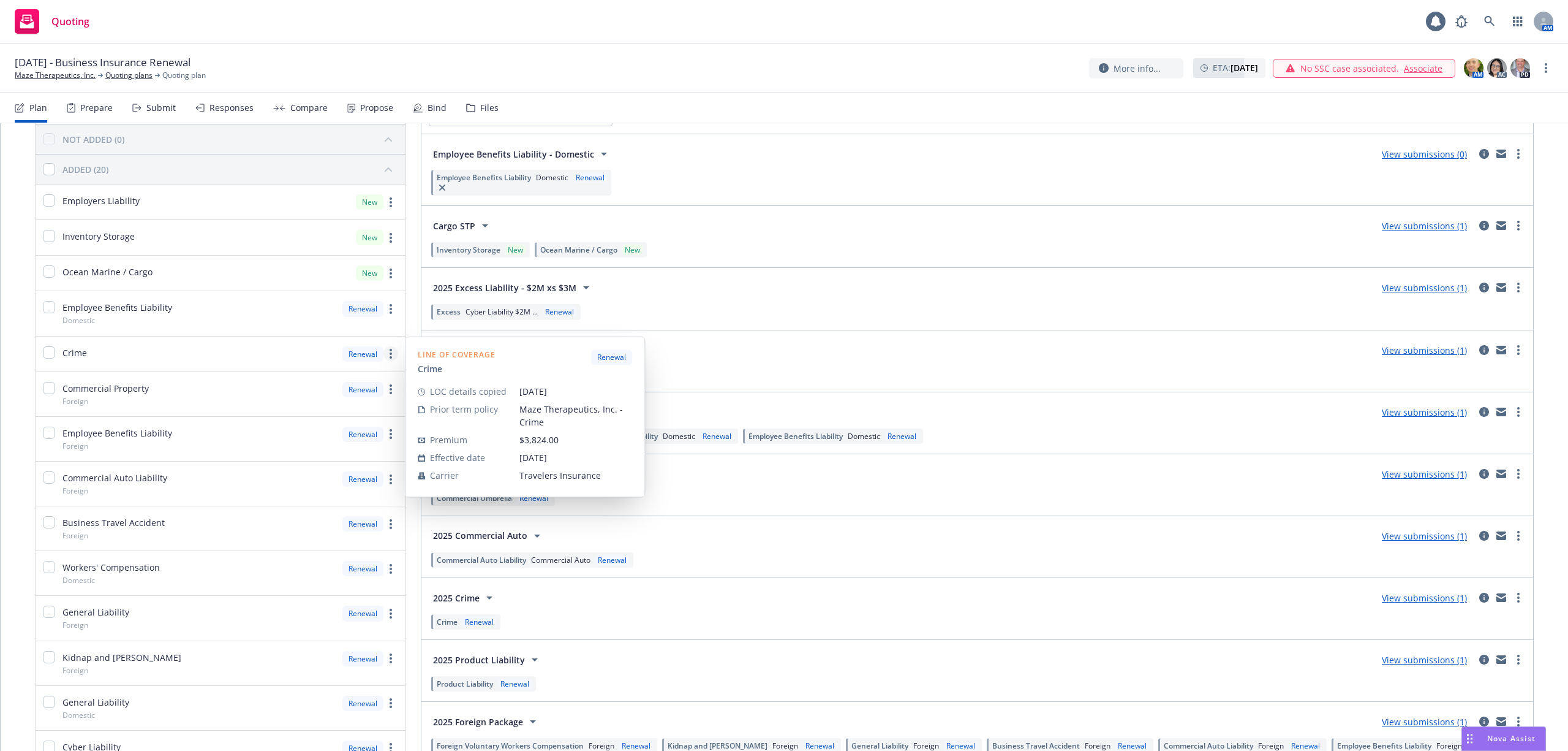
click at [389, 351] on circle "more" at bounding box center [390, 349] width 3 height 3
click at [298, 412] on span "Copy coverage details from prior term" at bounding box center [302, 409] width 186 height 11
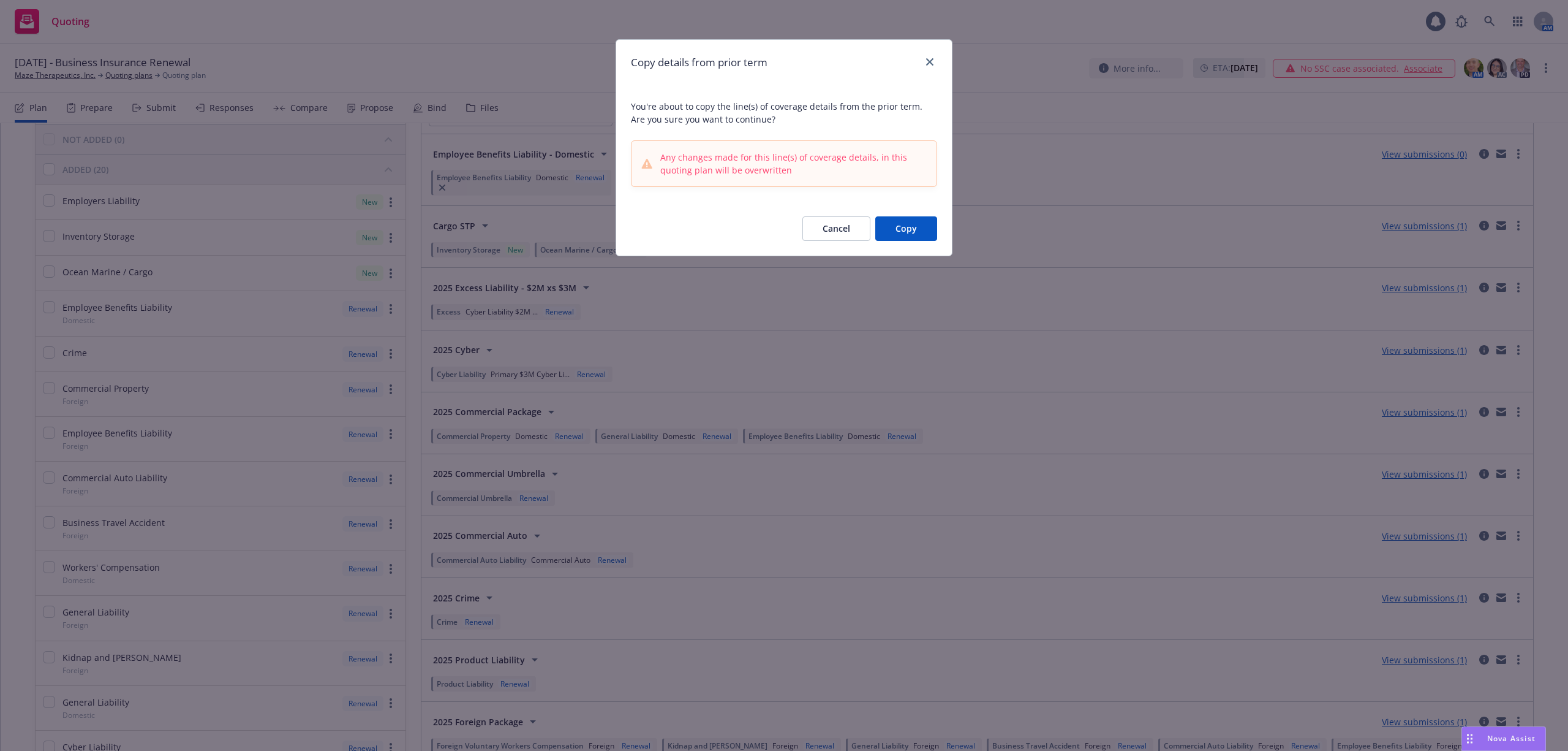
click at [921, 222] on button "Copy" at bounding box center [906, 228] width 62 height 25
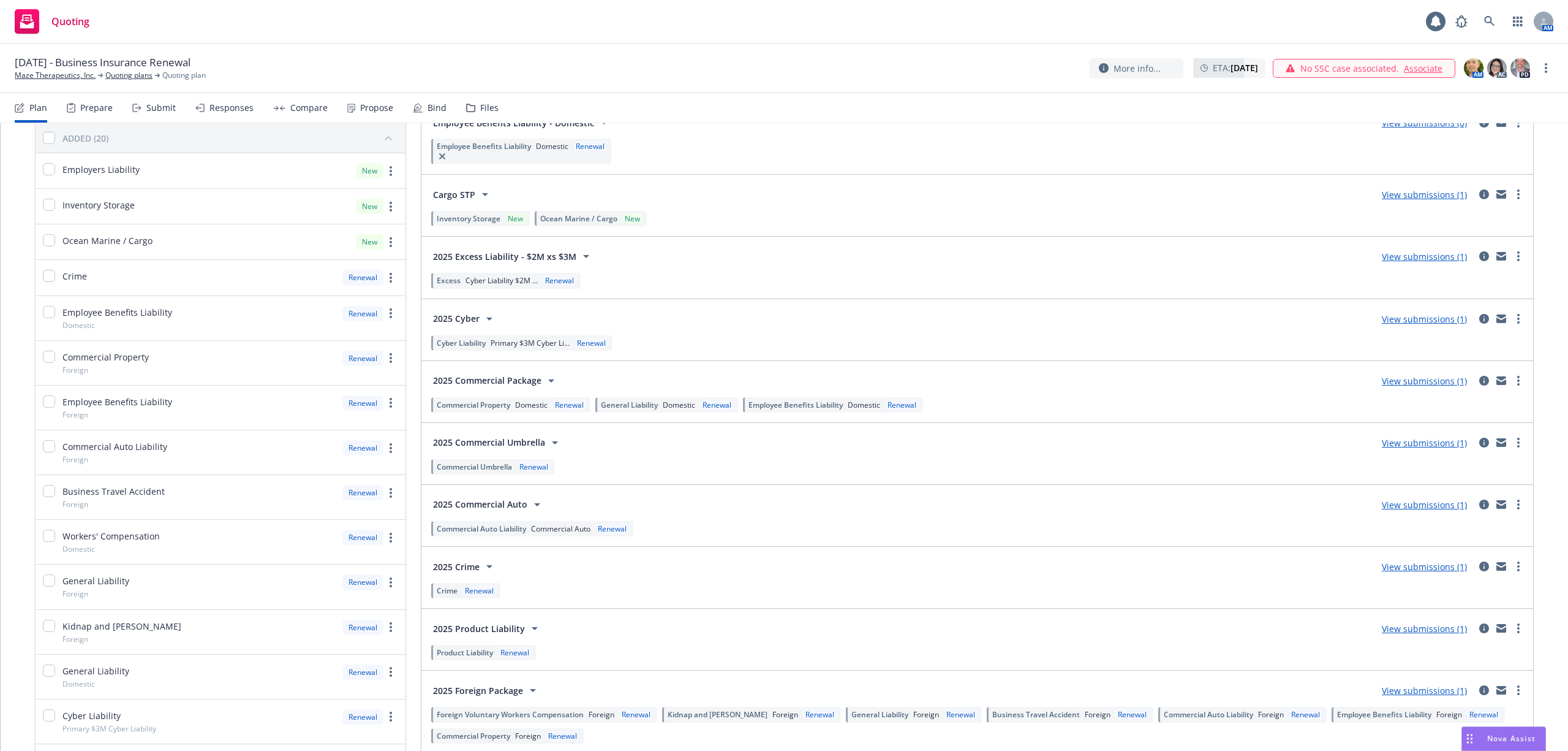
scroll to position [163, 0]
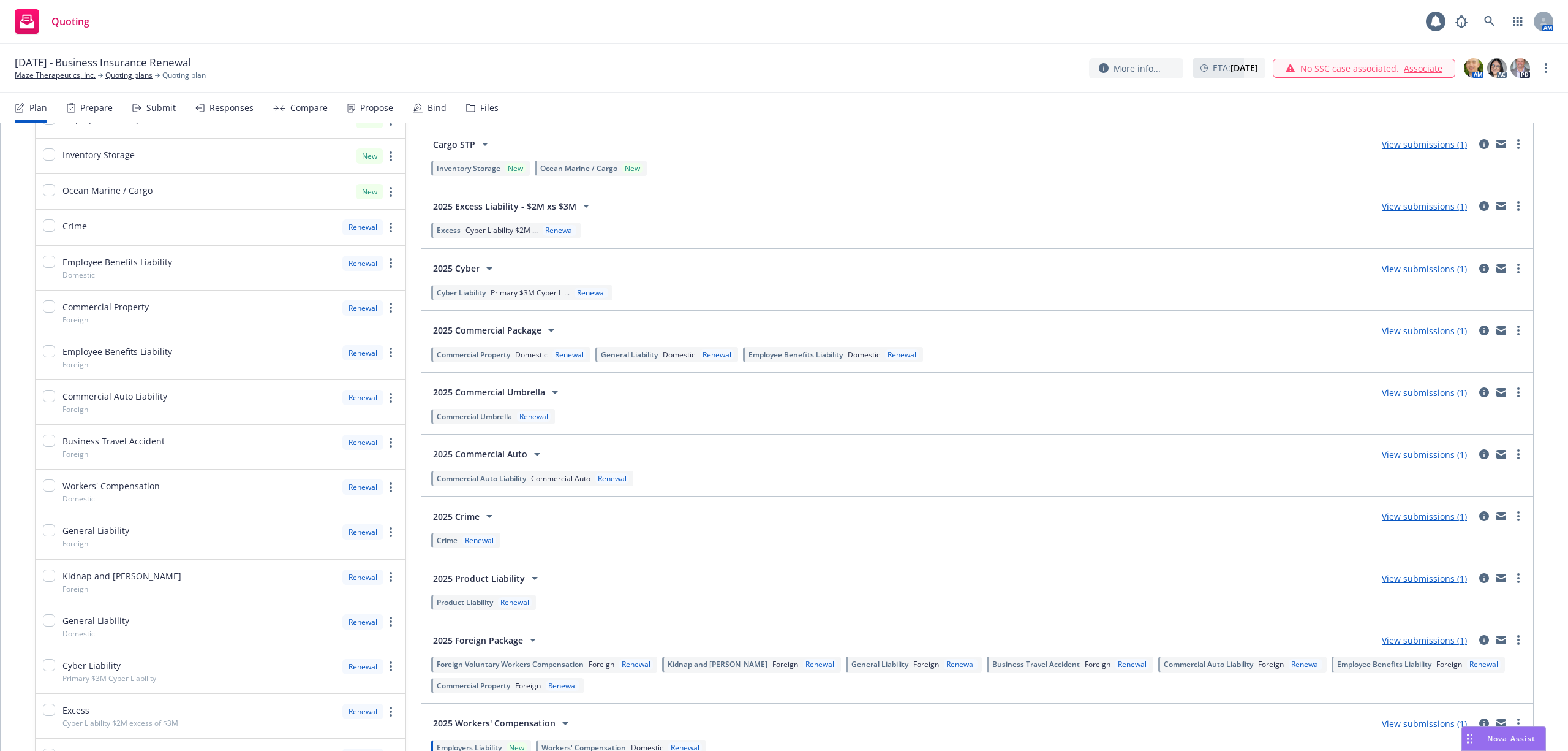
click at [458, 542] on span "Renewal" at bounding box center [477, 540] width 39 height 10
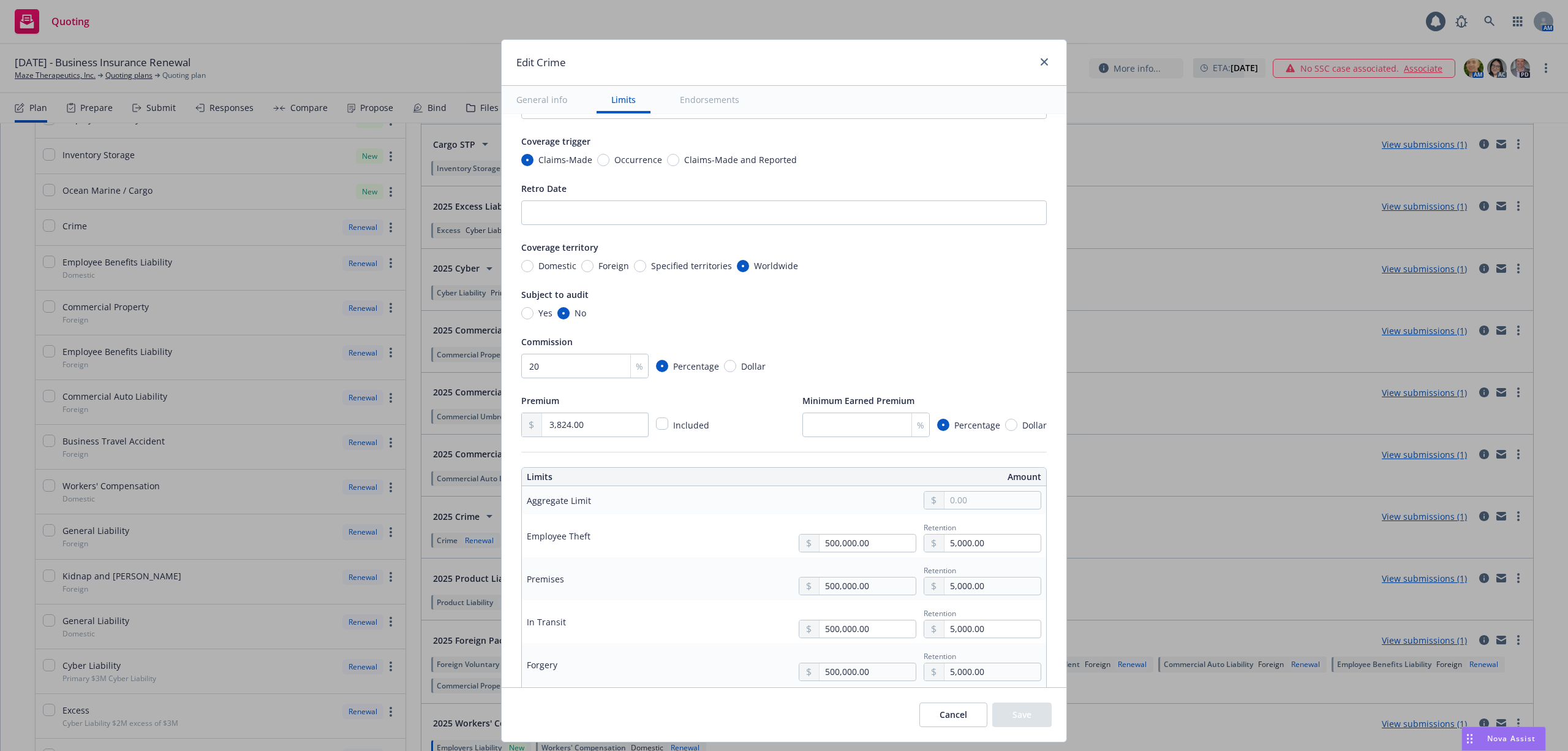
scroll to position [0, 0]
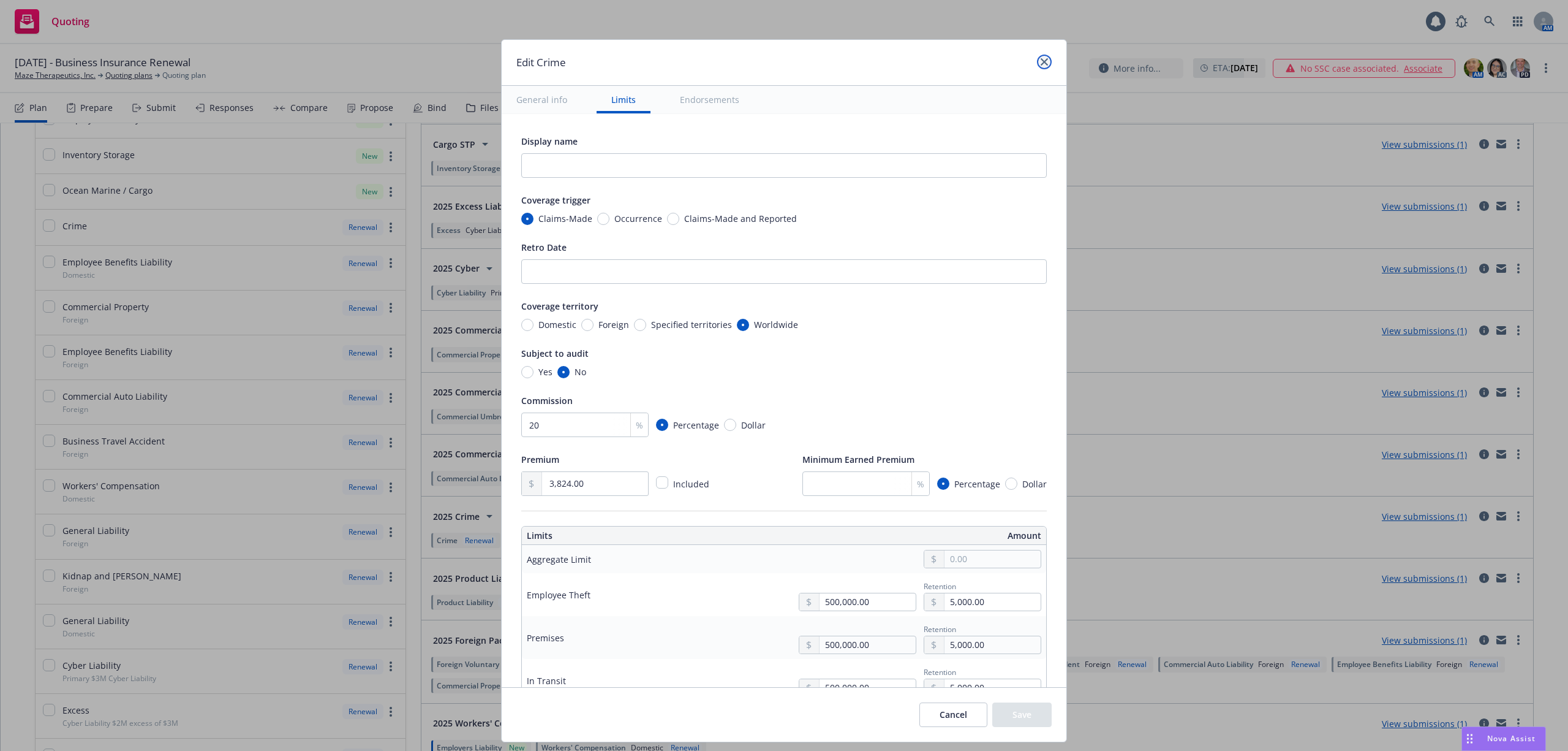
click at [1047, 63] on icon "close" at bounding box center [1045, 62] width 8 height 8
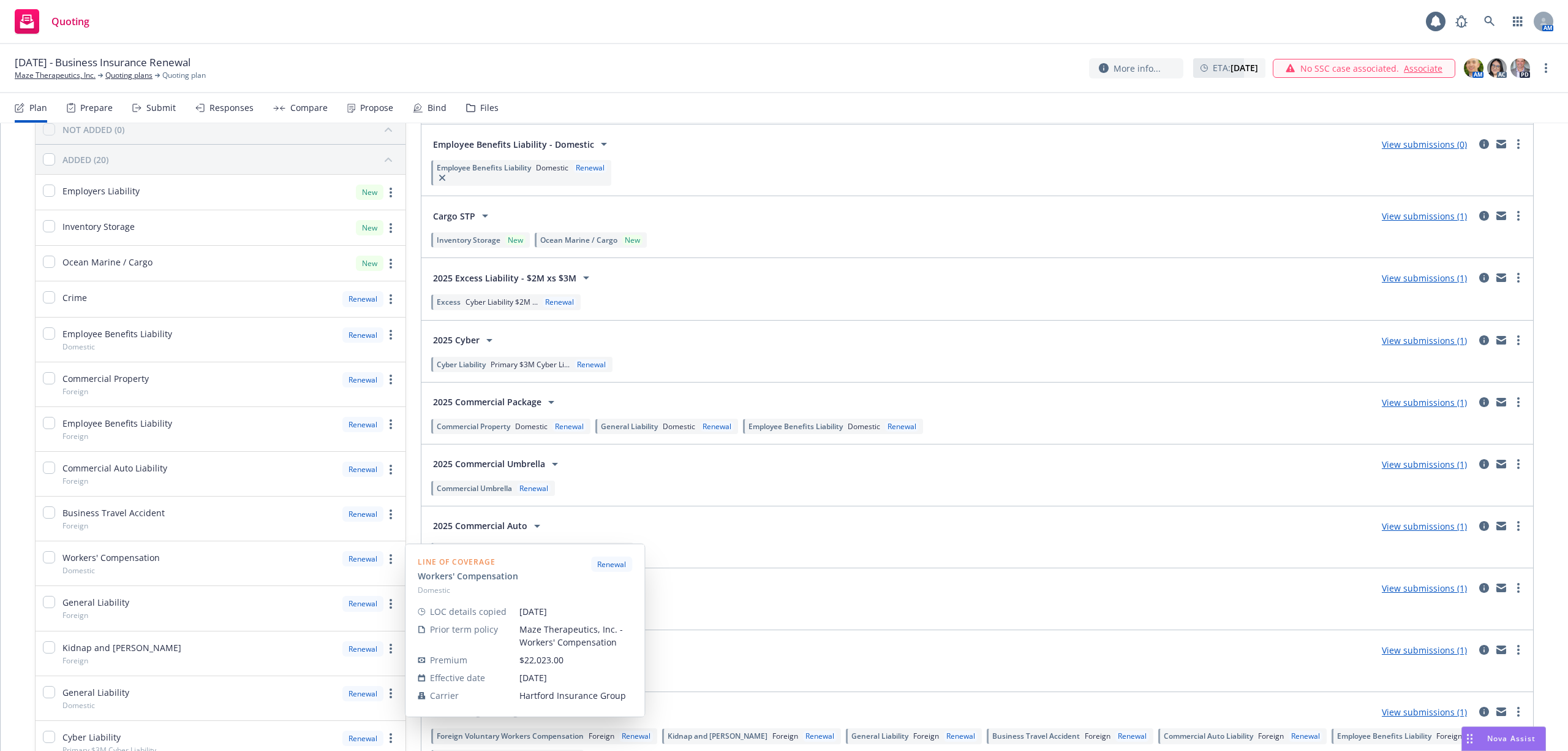
scroll to position [82, 0]
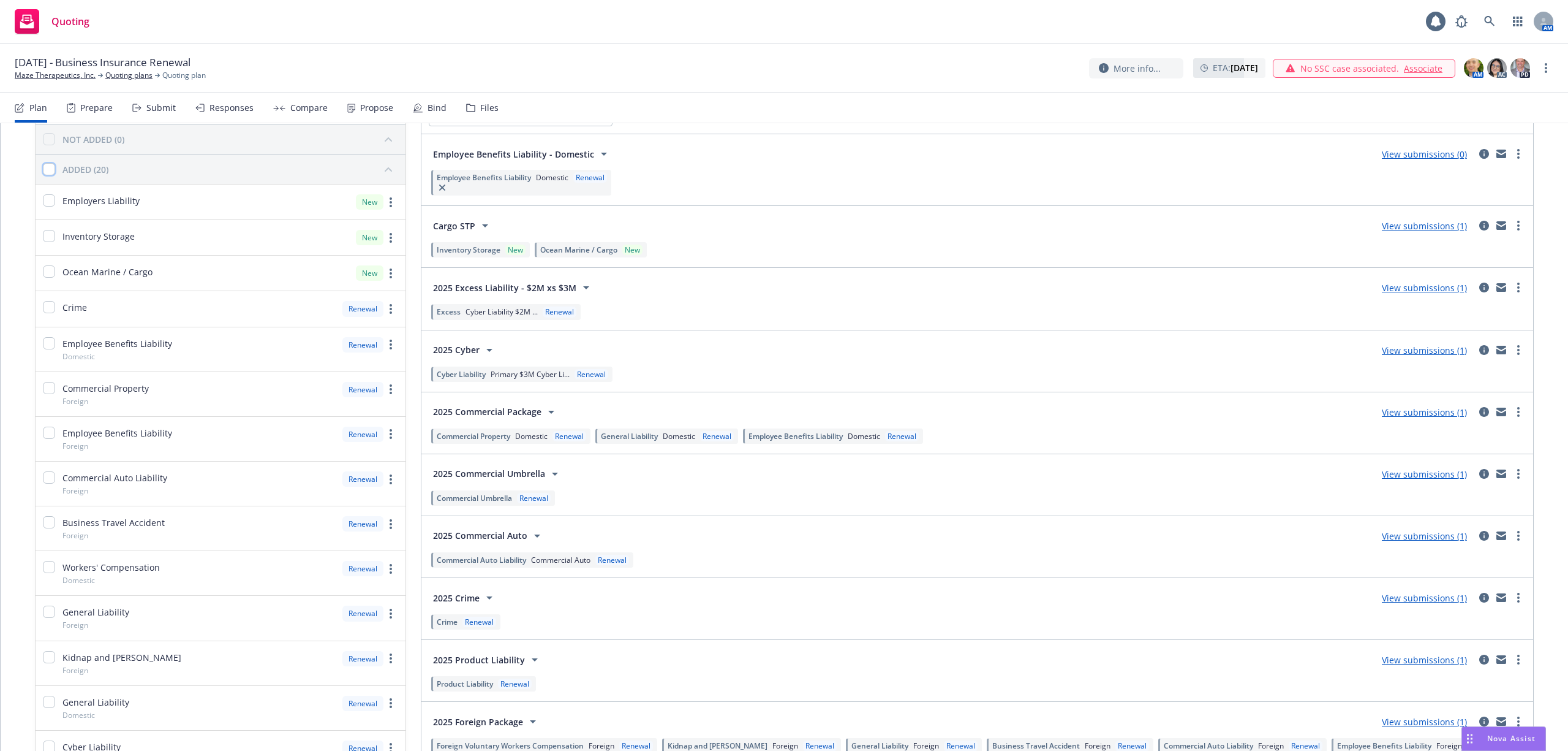
click at [50, 170] on input "checkbox" at bounding box center [49, 168] width 12 height 12
checkbox input "true"
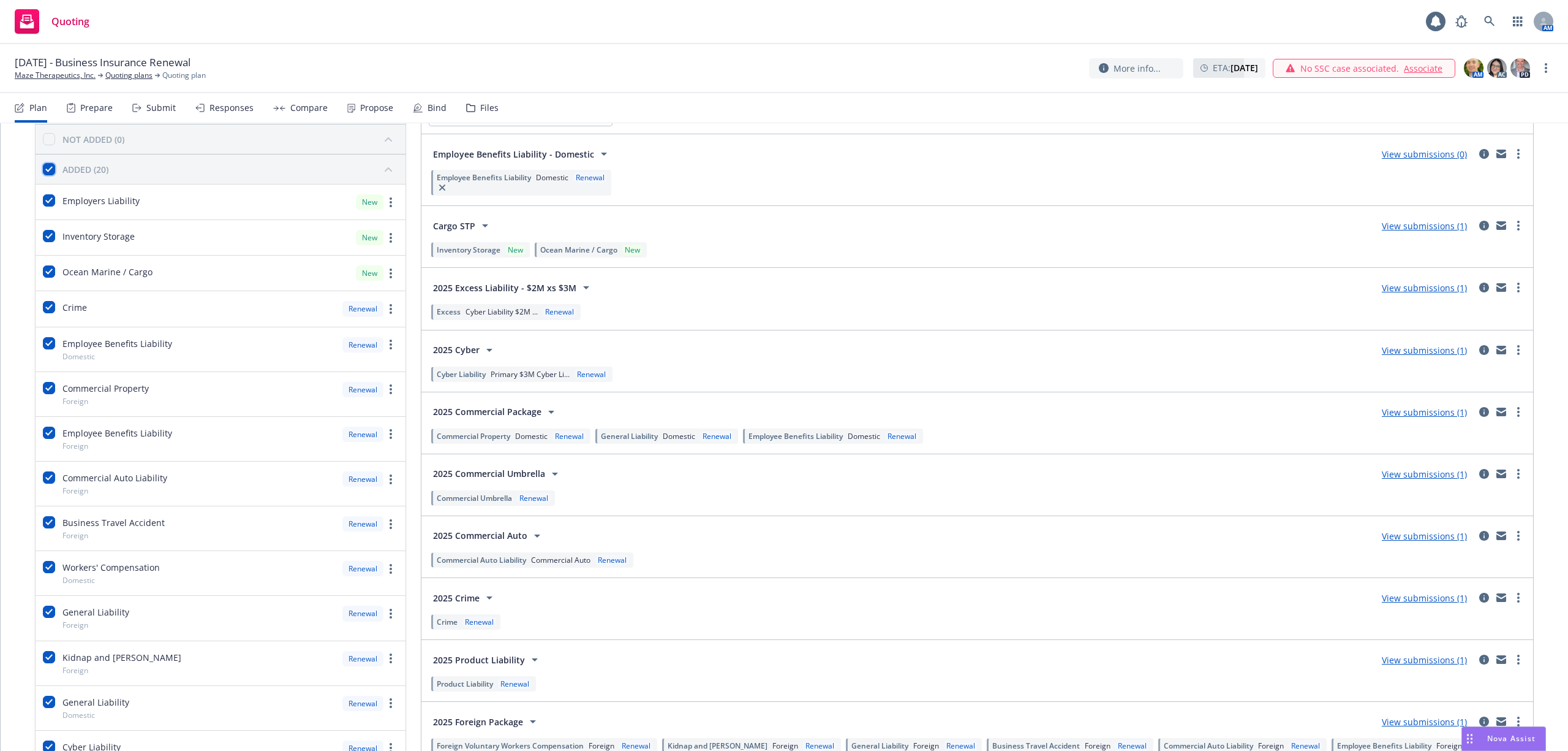
checkbox input "true"
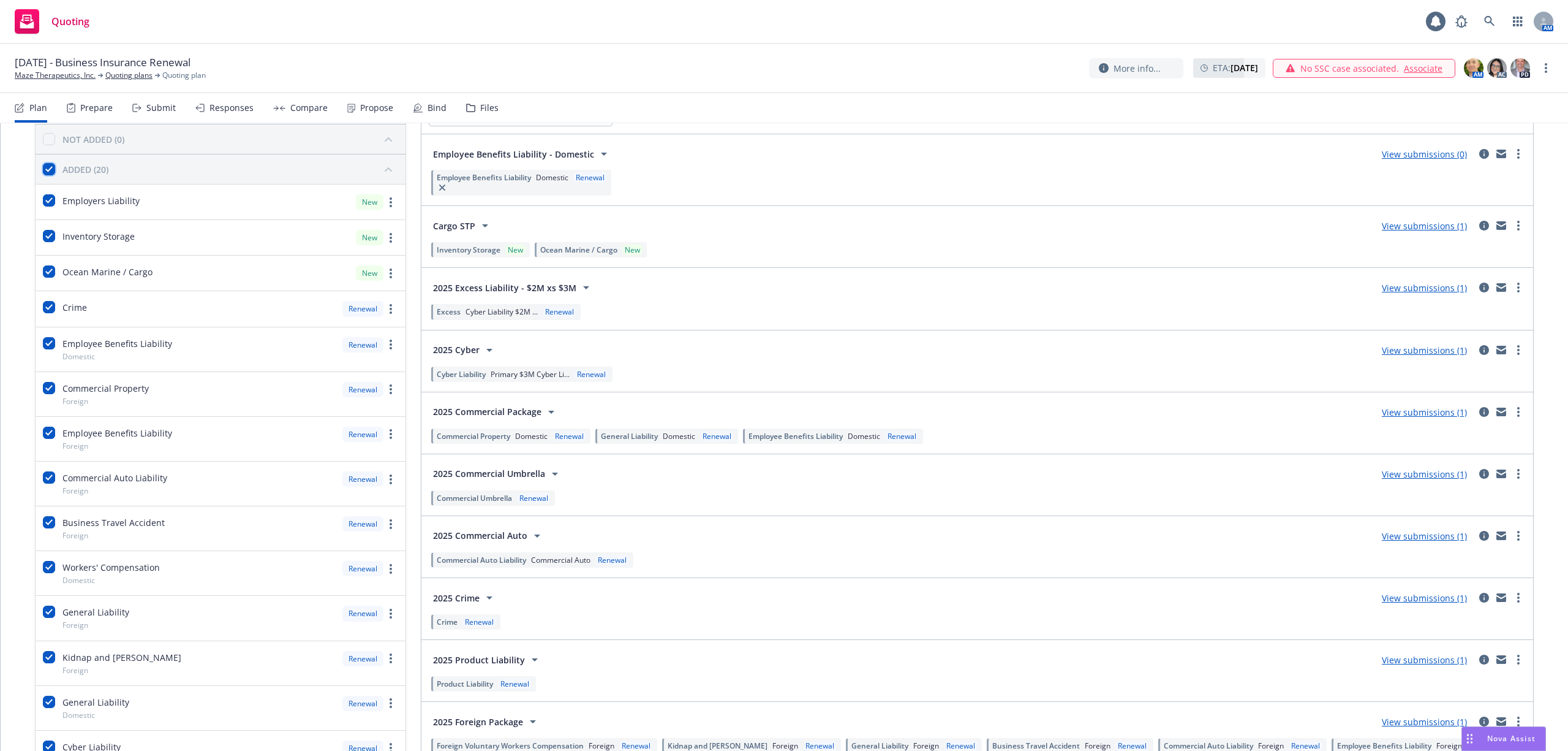
checkbox input "true"
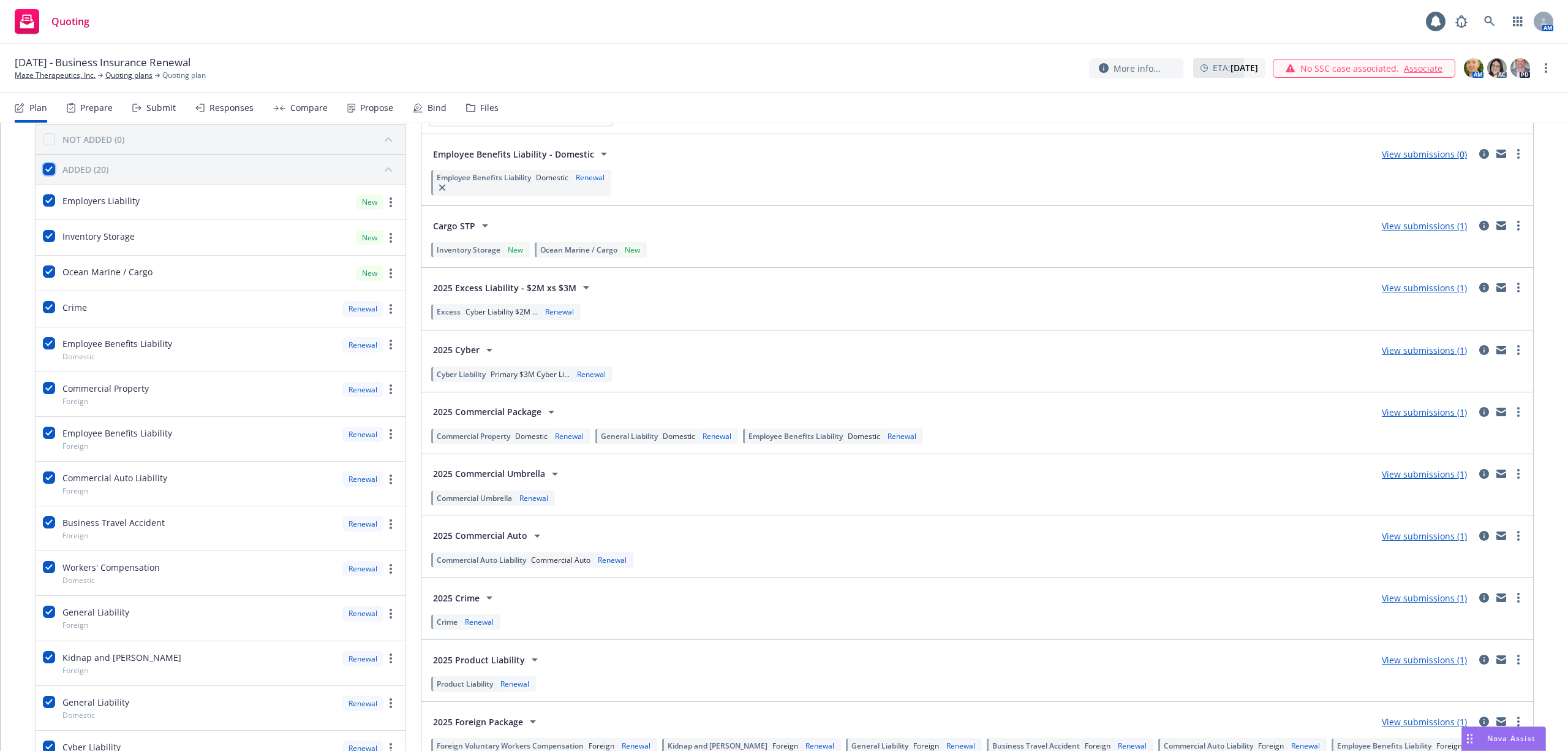
checkbox input "true"
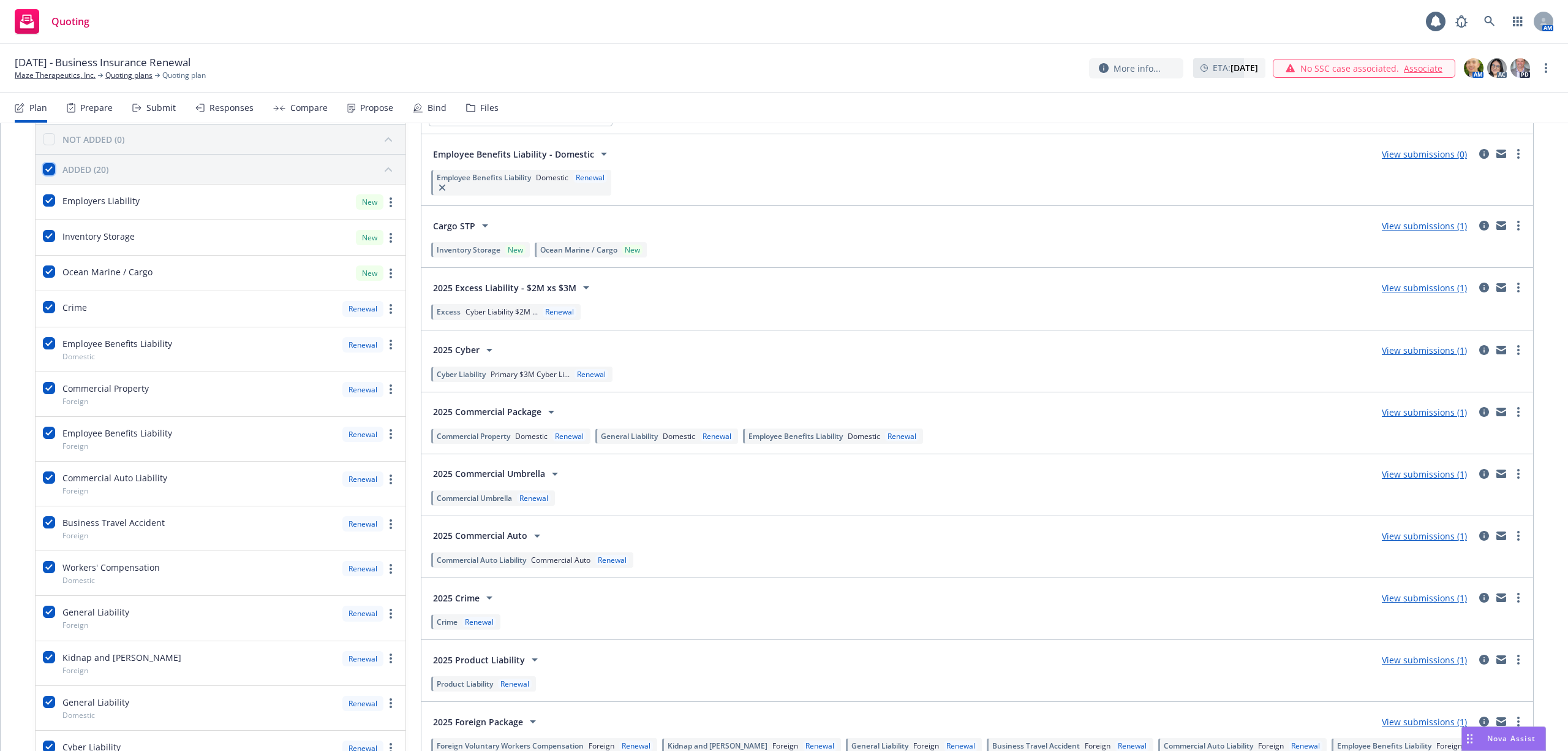
checkbox input "true"
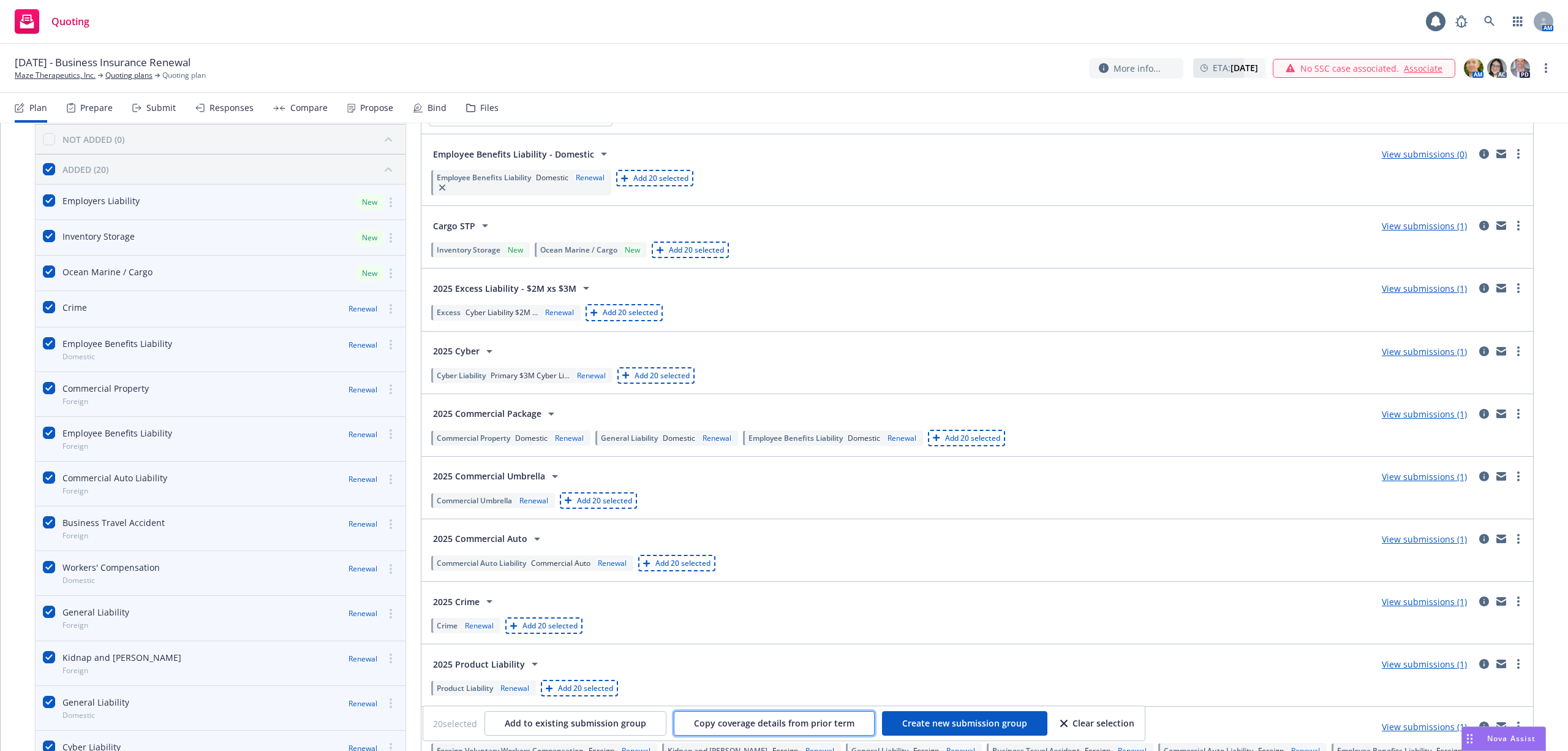
click at [757, 721] on span "Copy coverage details from prior term" at bounding box center [774, 722] width 161 height 11
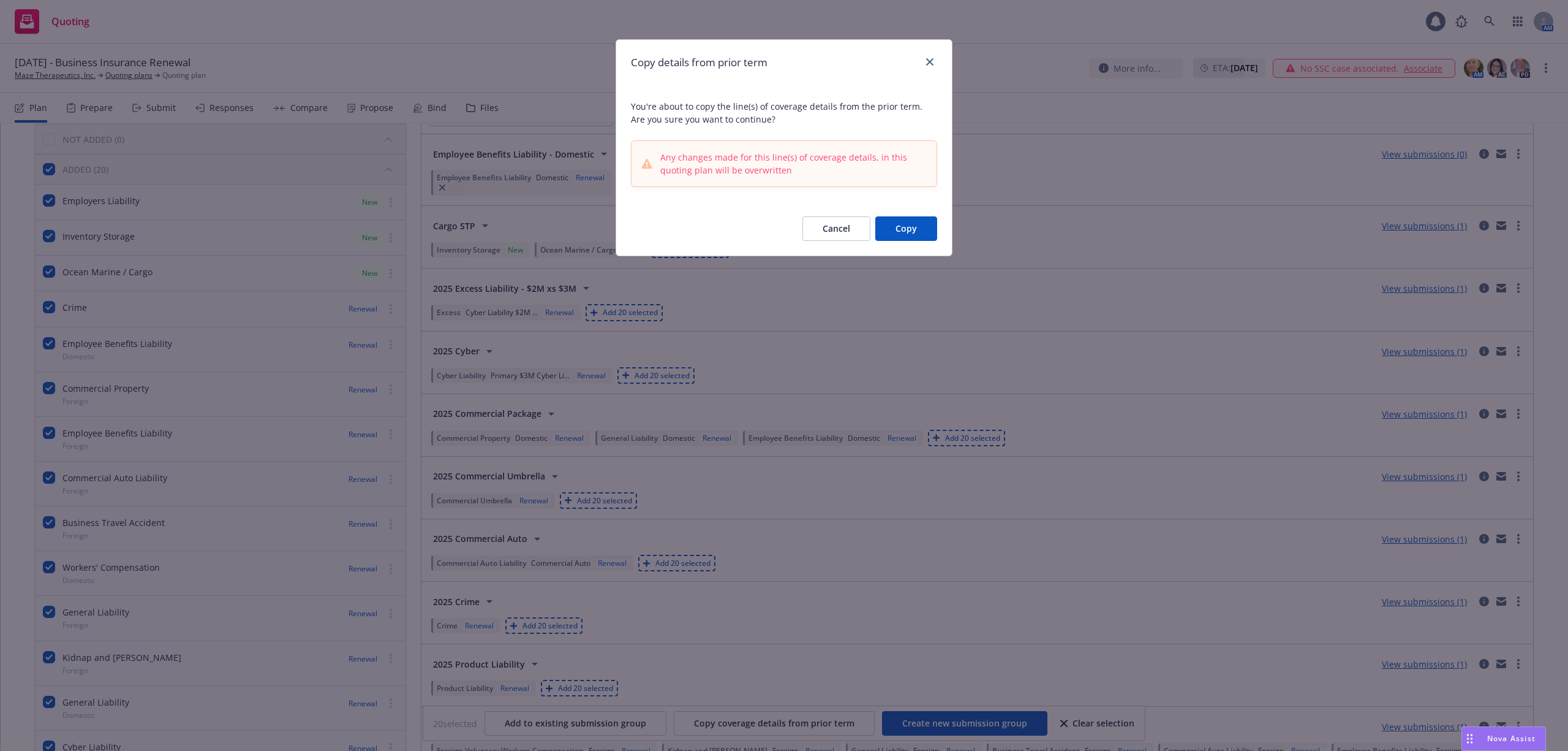
click at [825, 226] on button "Cancel" at bounding box center [835, 228] width 68 height 25
checkbox input "false"
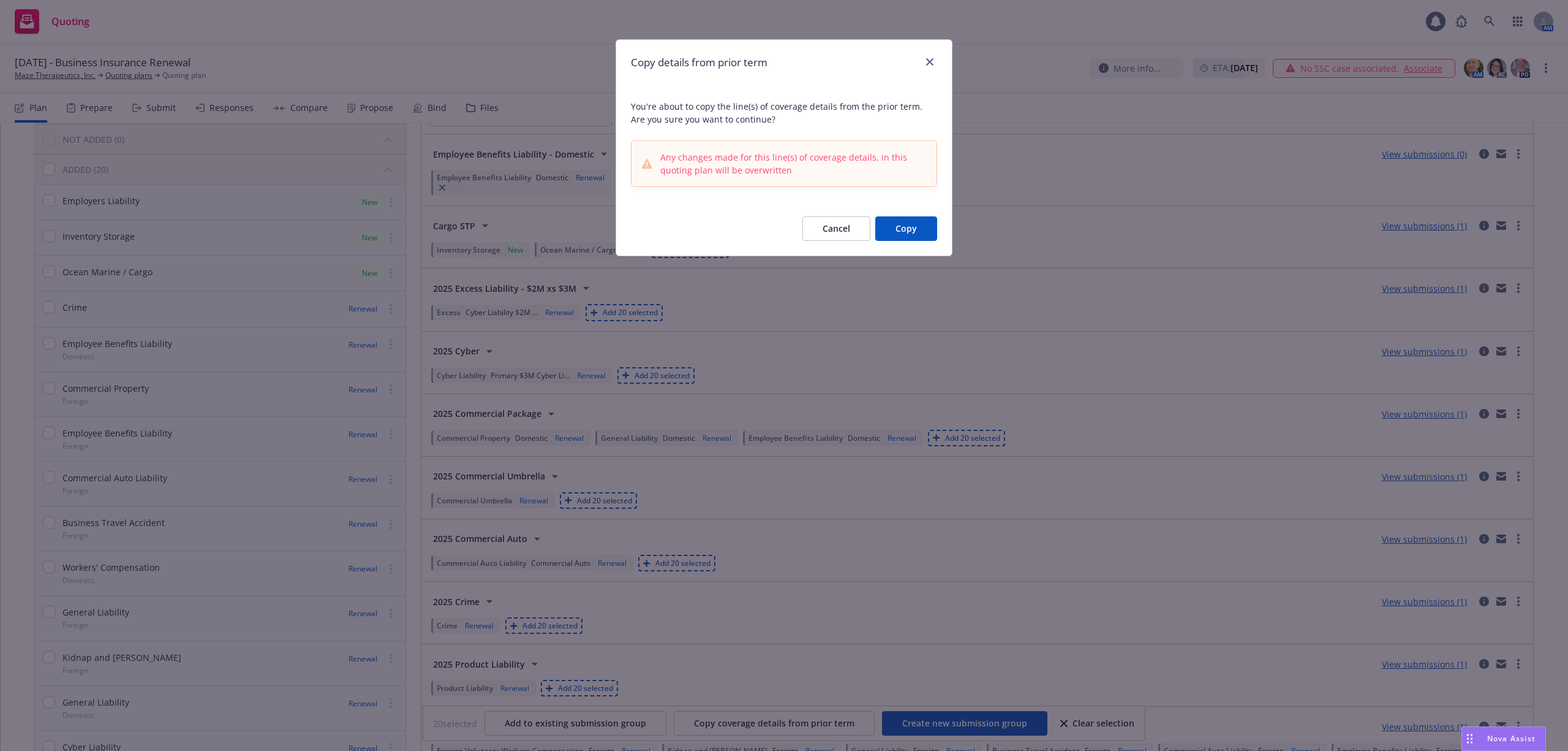
checkbox input "false"
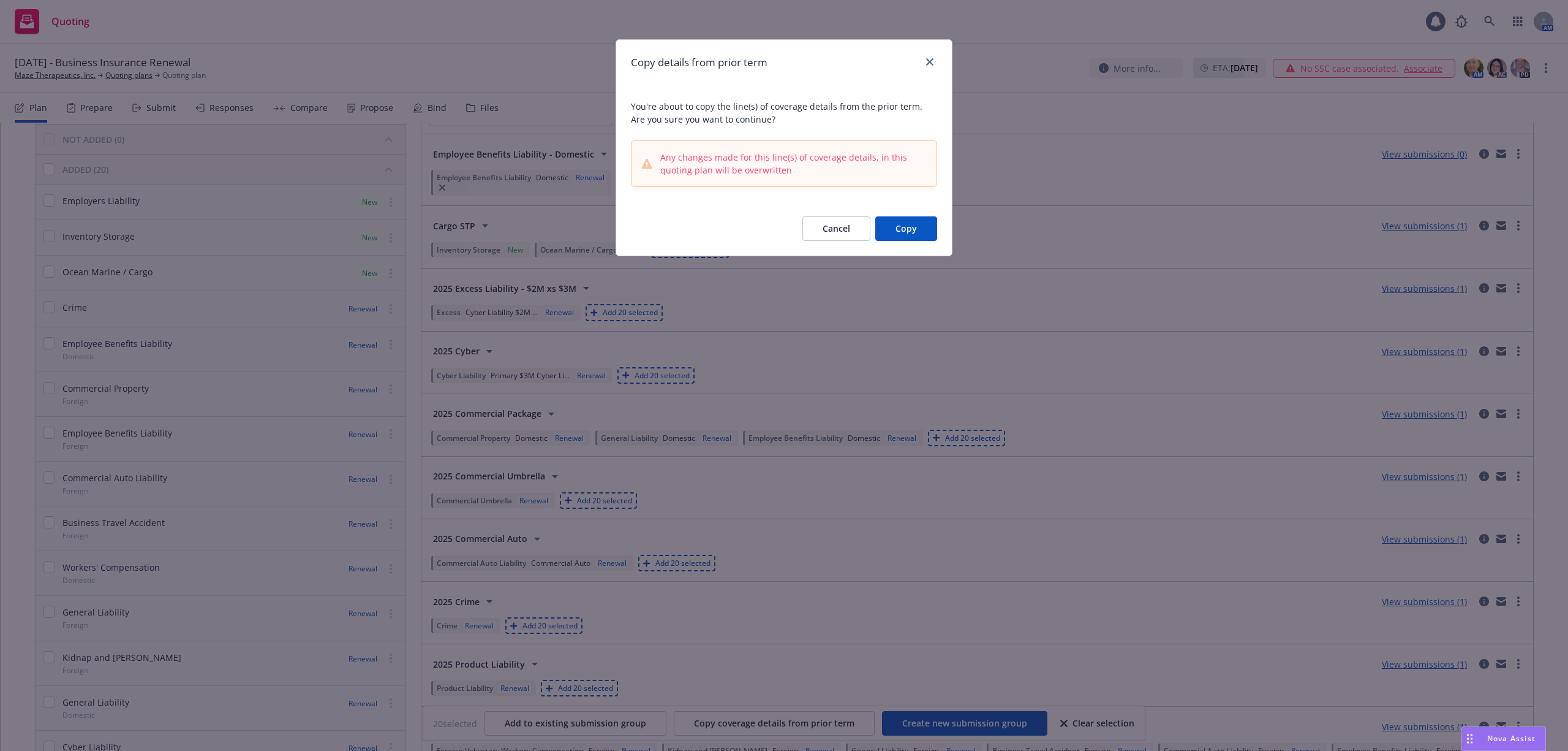
checkbox input "false"
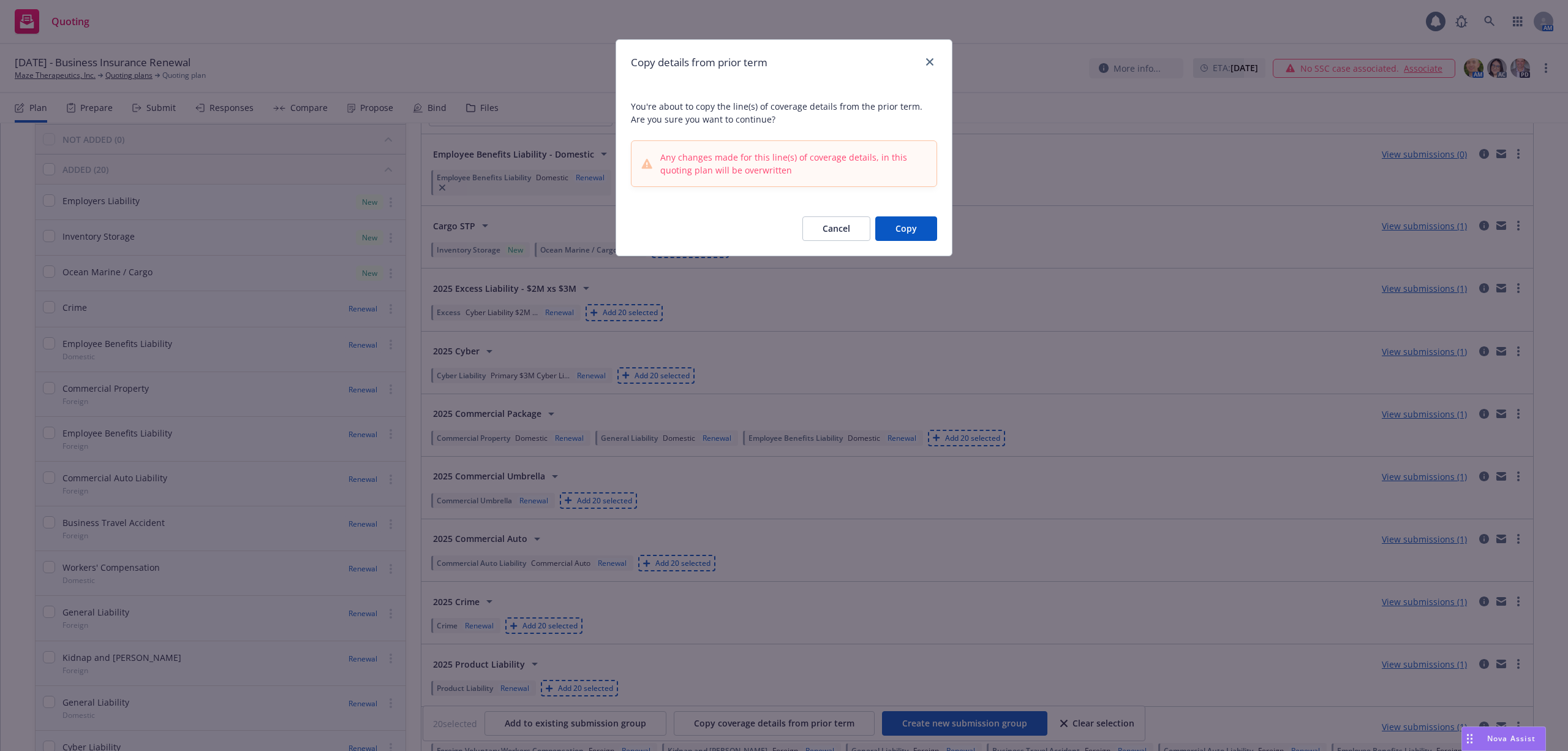
checkbox input "false"
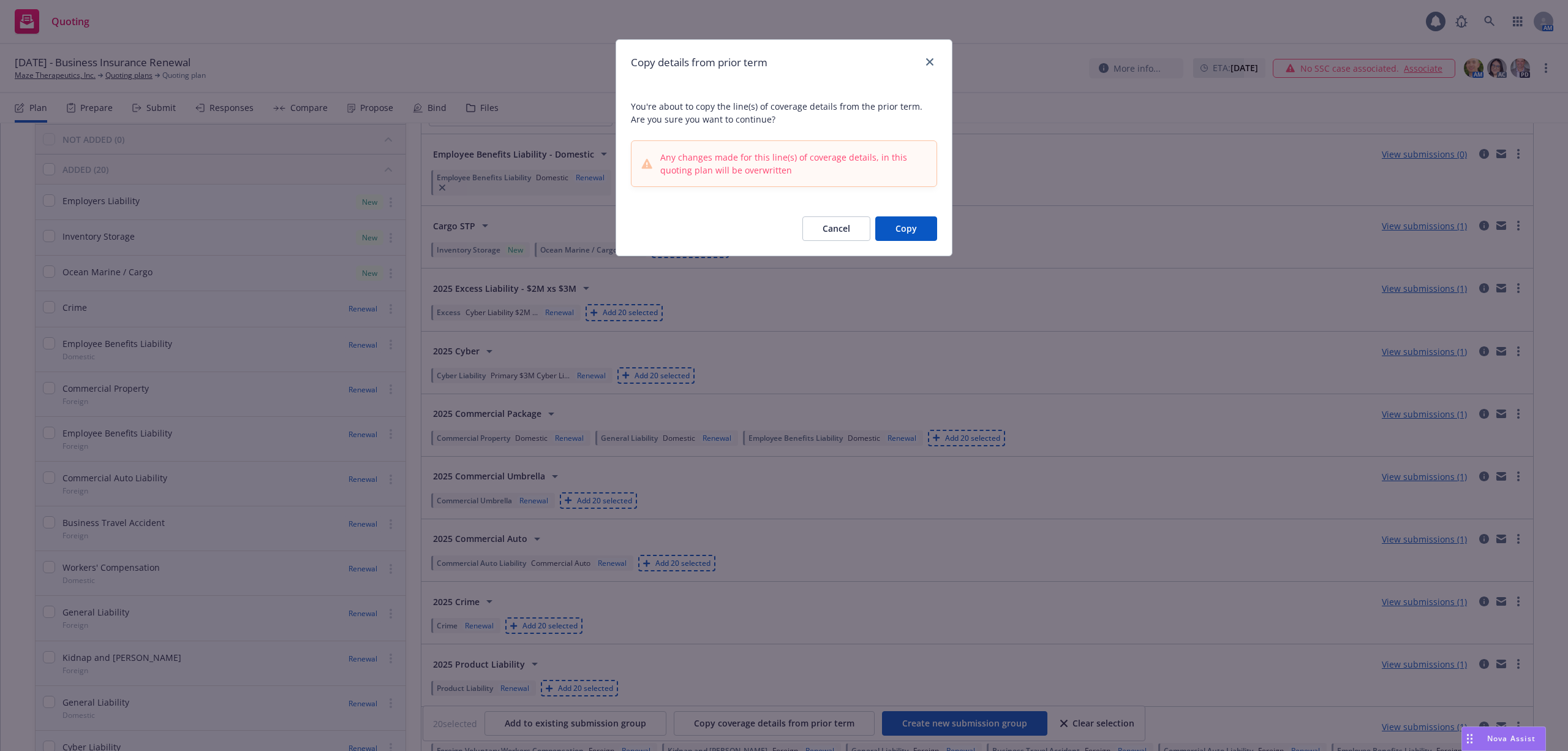
checkbox input "false"
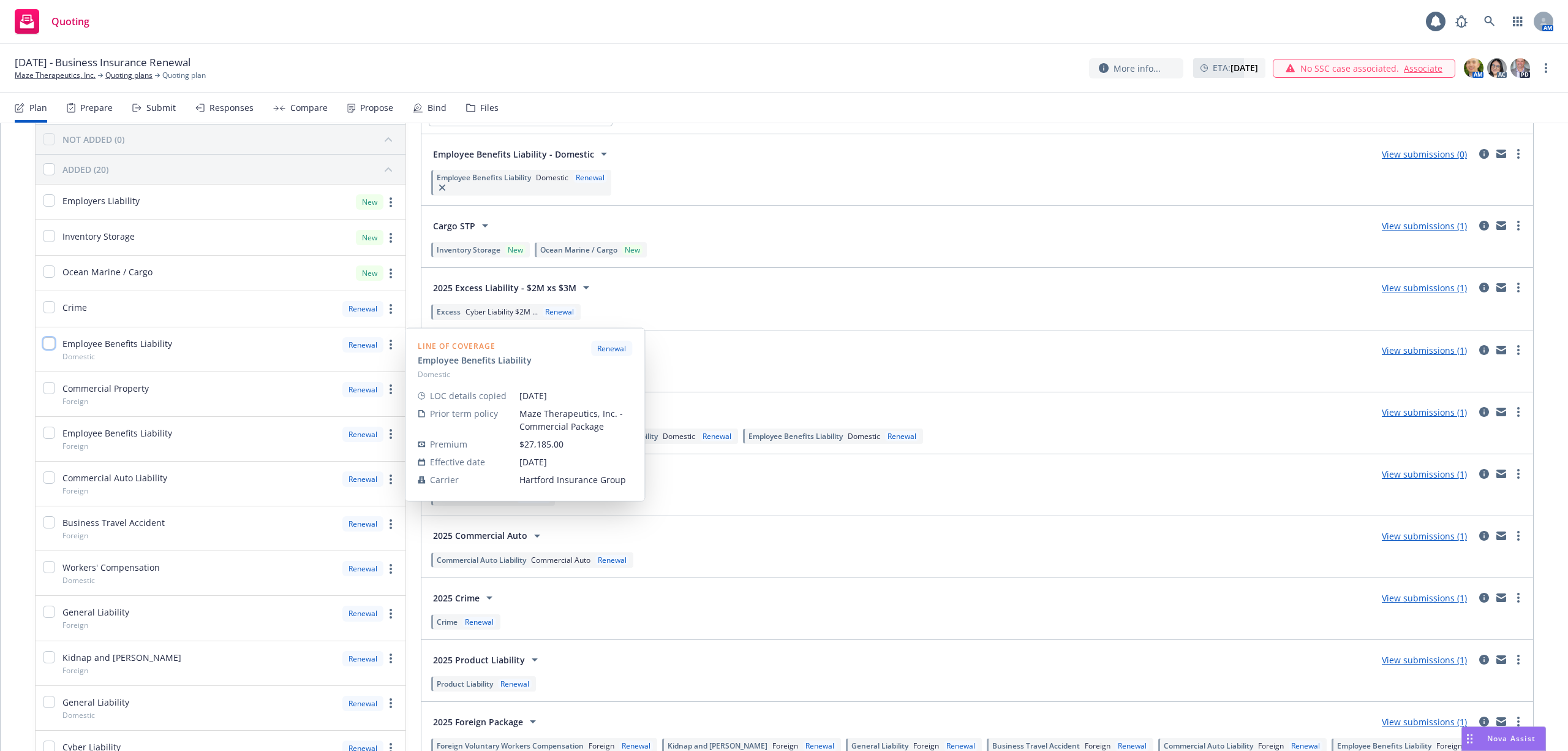
click at [50, 341] on input "checkbox" at bounding box center [49, 343] width 12 height 12
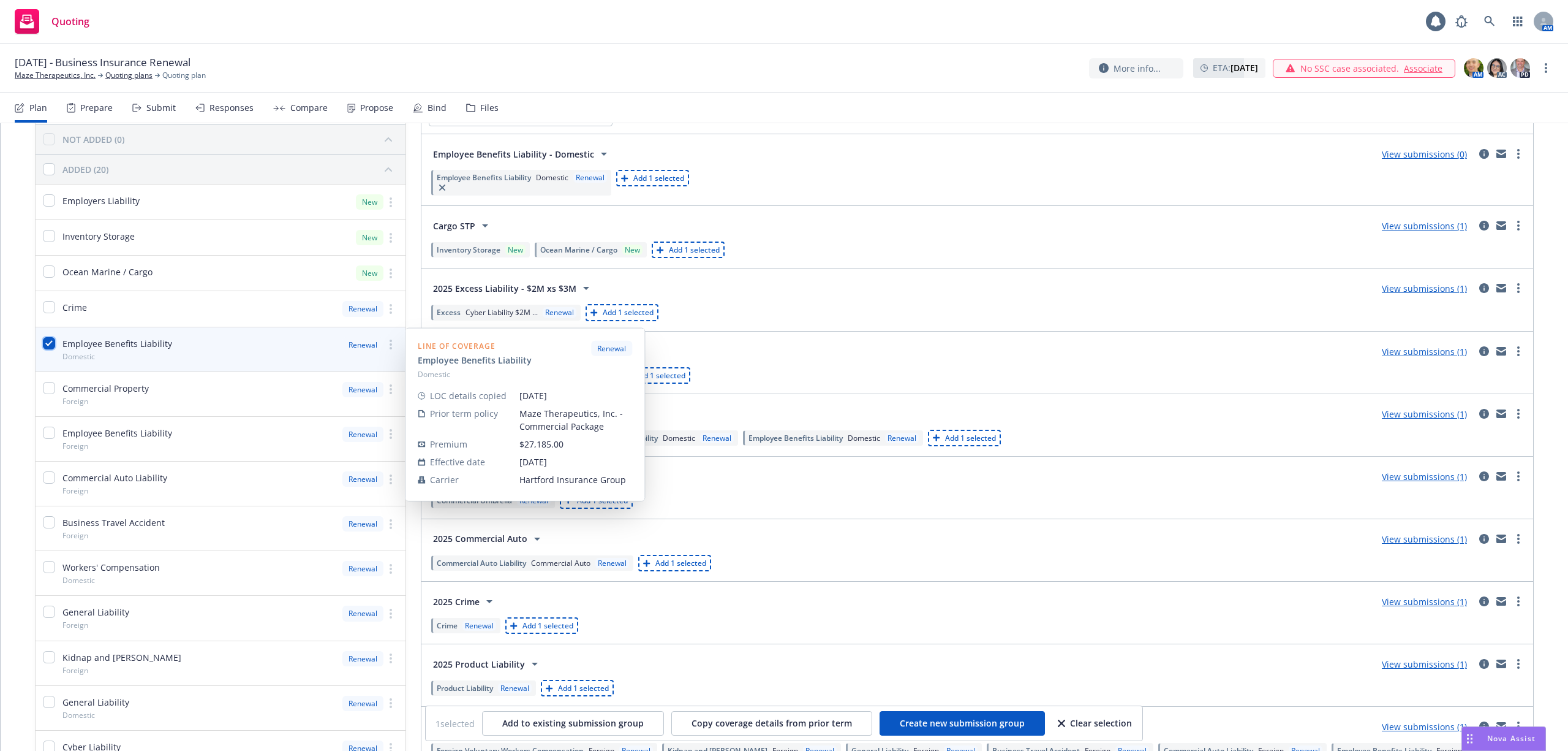
click at [52, 344] on input "checkbox" at bounding box center [49, 343] width 12 height 12
checkbox input "false"
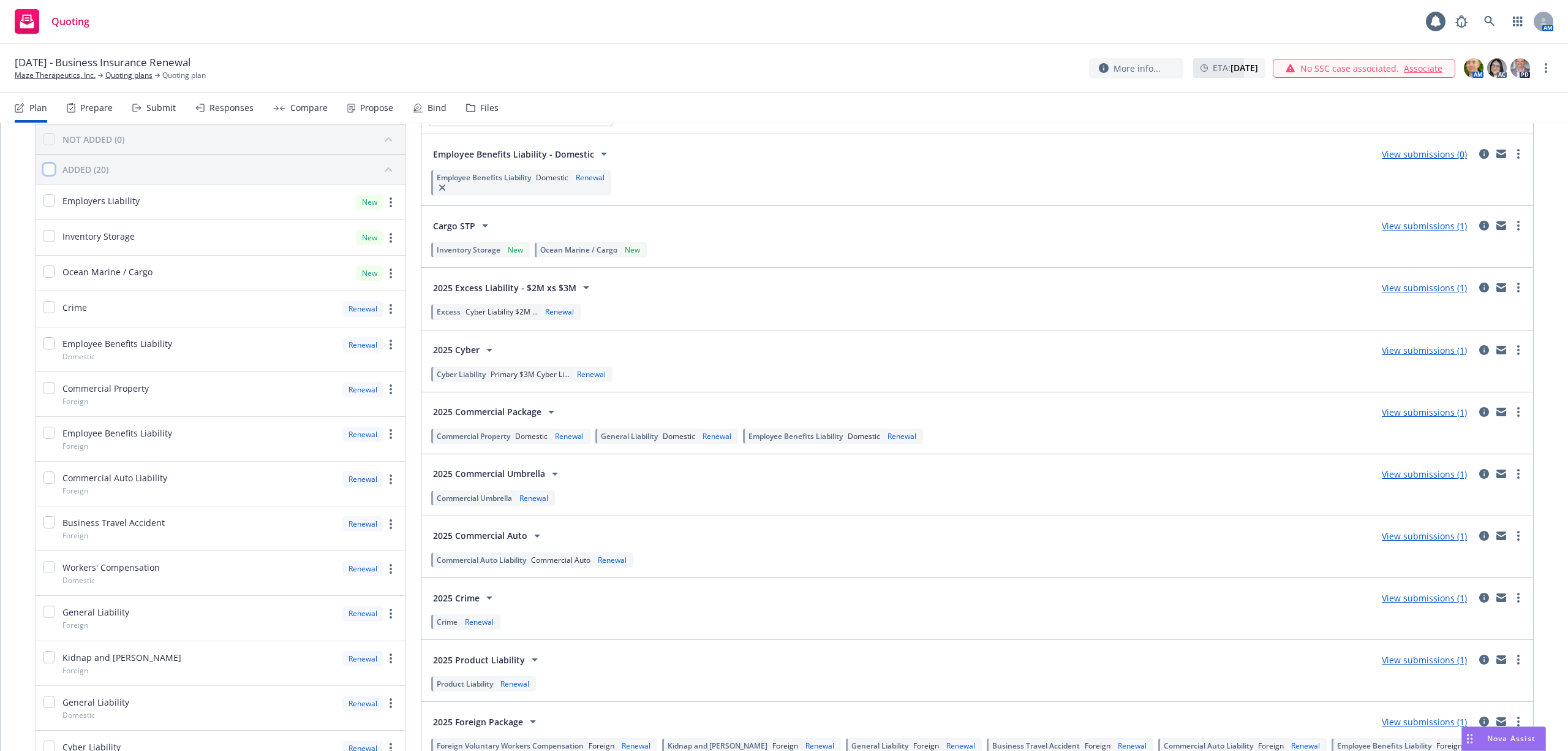
click at [46, 168] on input "checkbox" at bounding box center [49, 168] width 12 height 12
checkbox input "true"
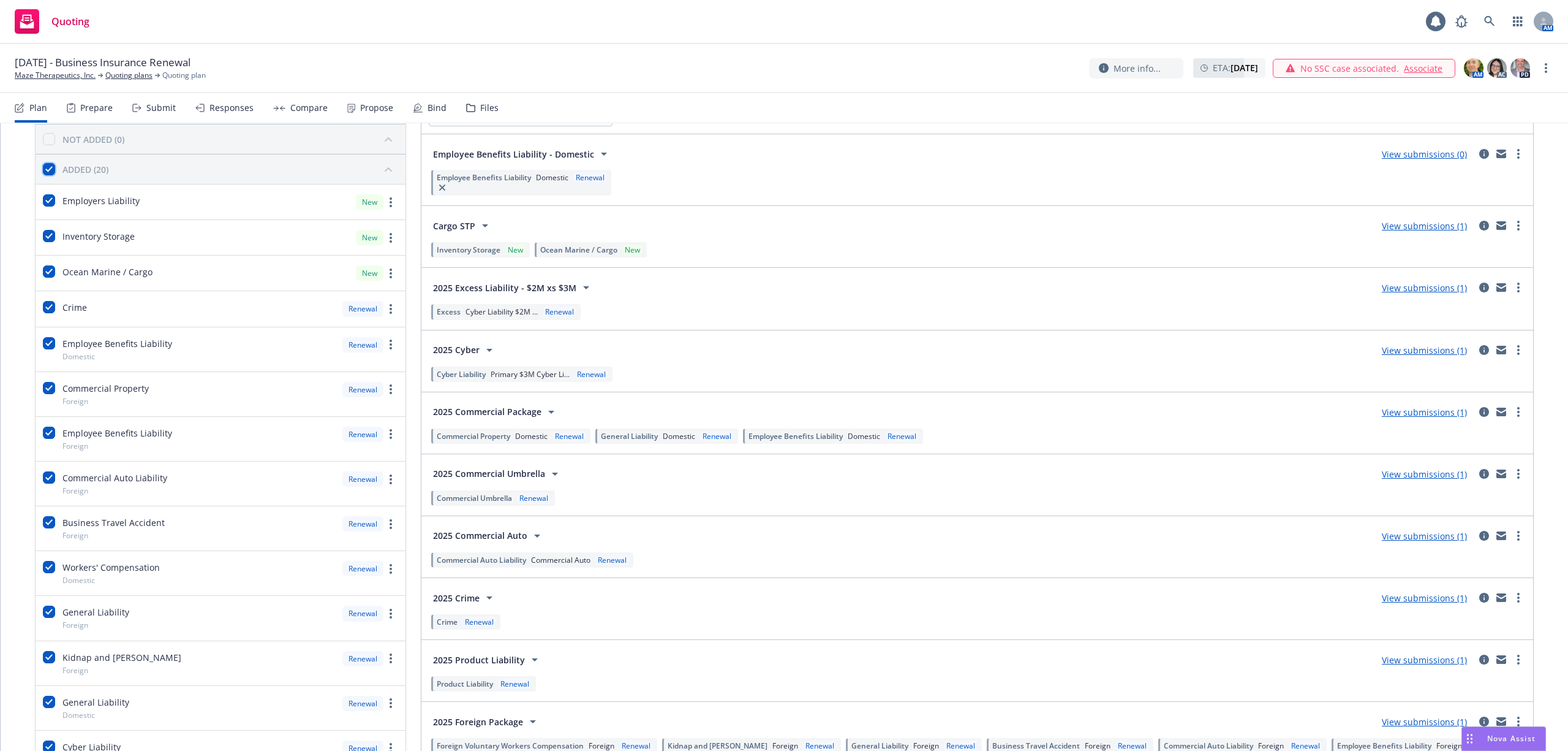
checkbox input "true"
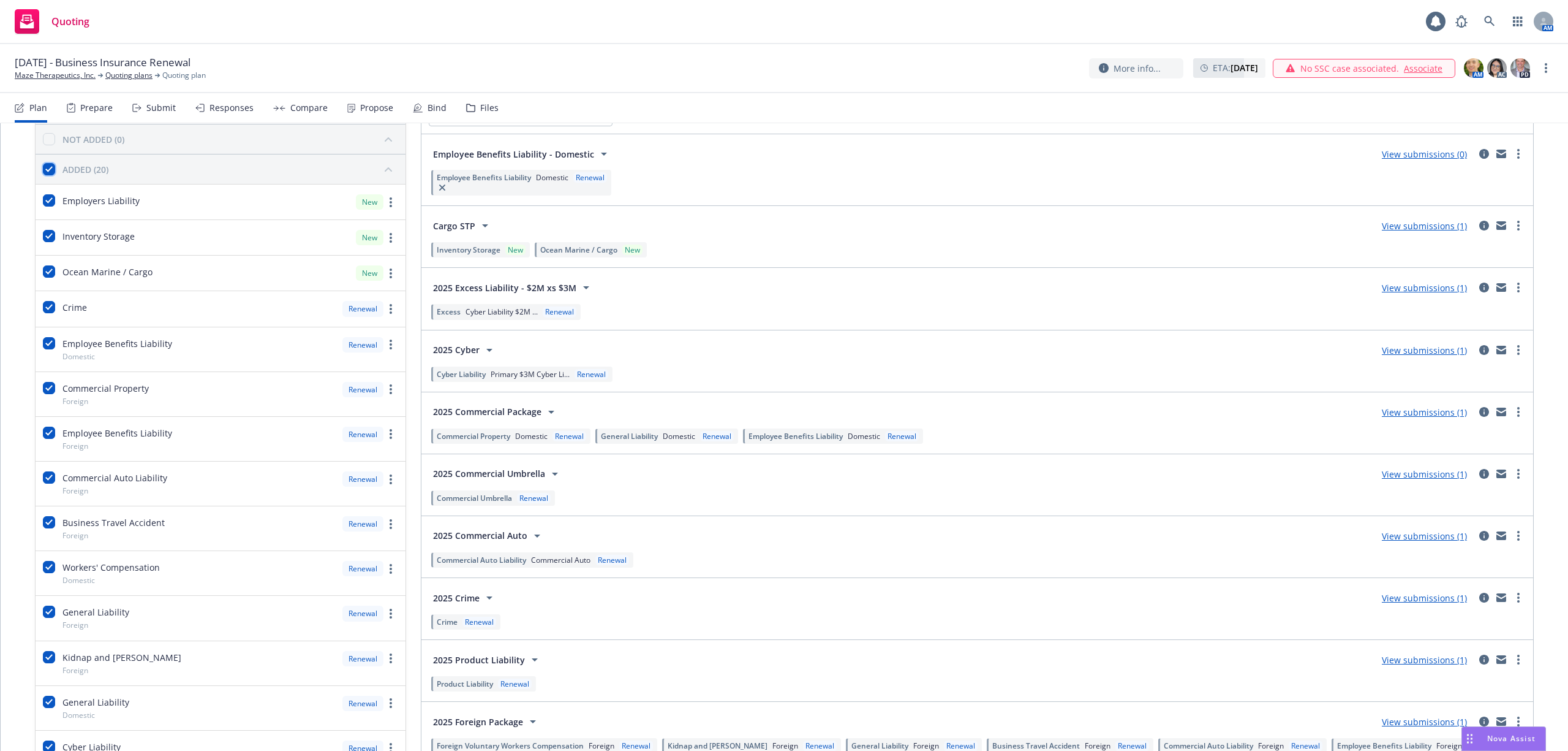
checkbox input "true"
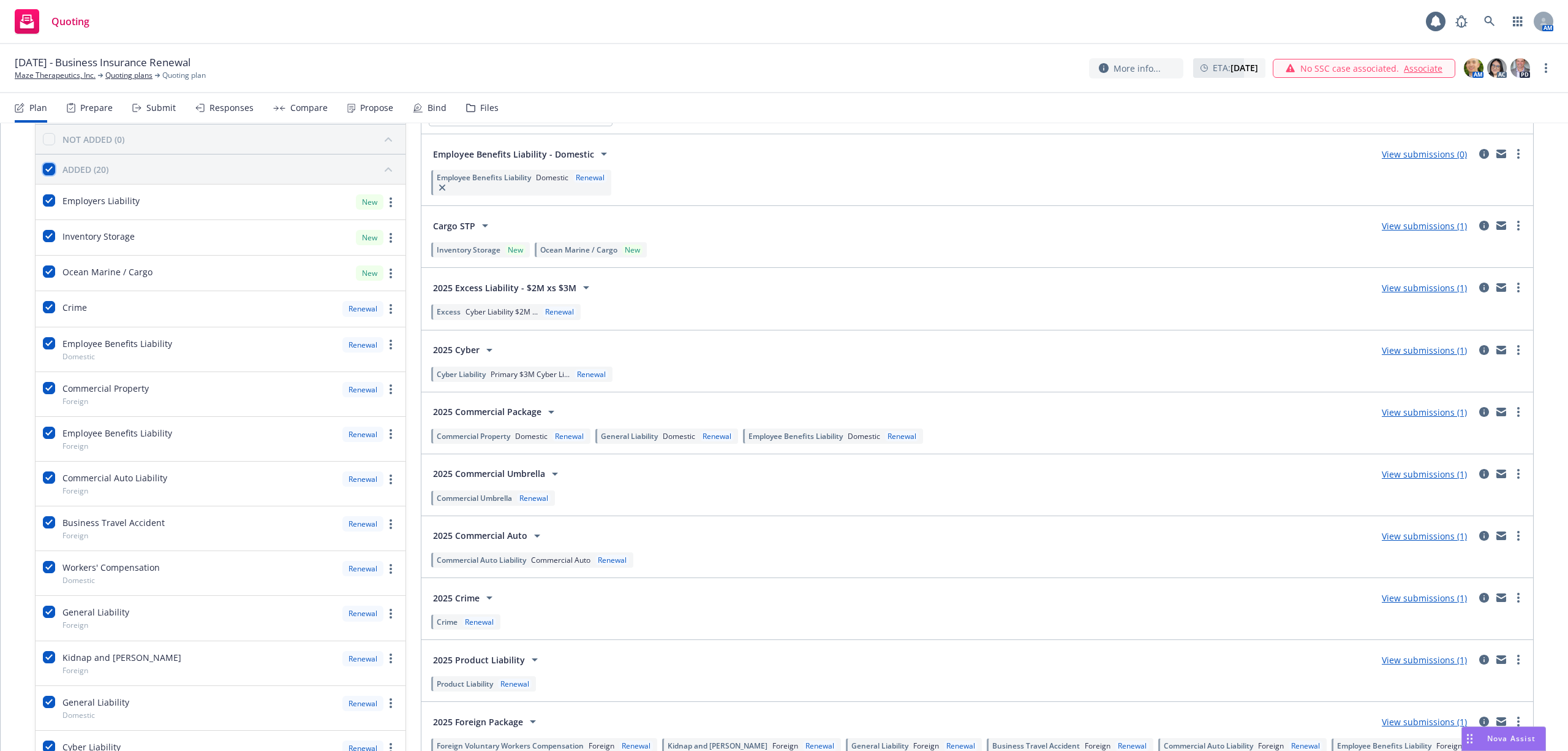
checkbox input "true"
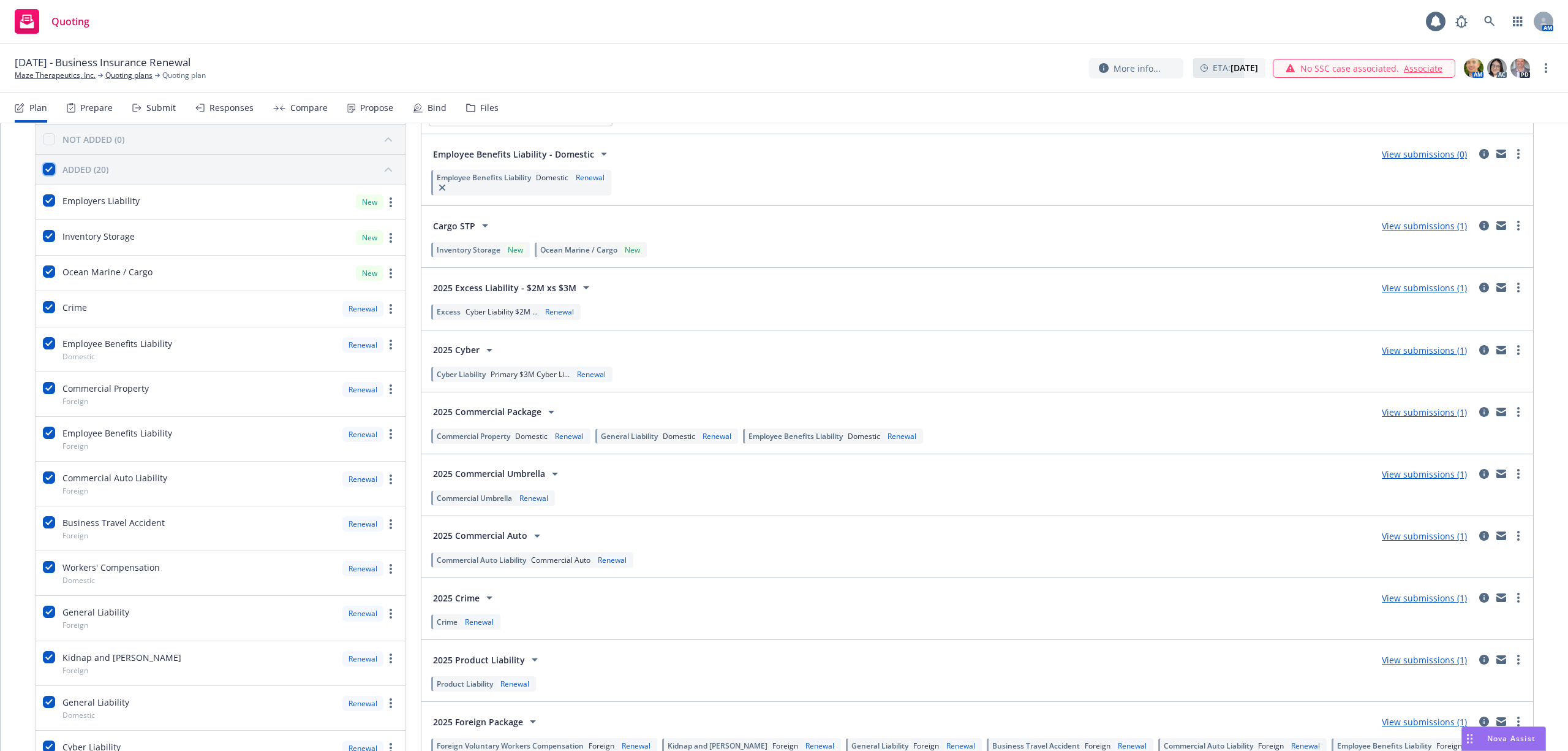
checkbox input "true"
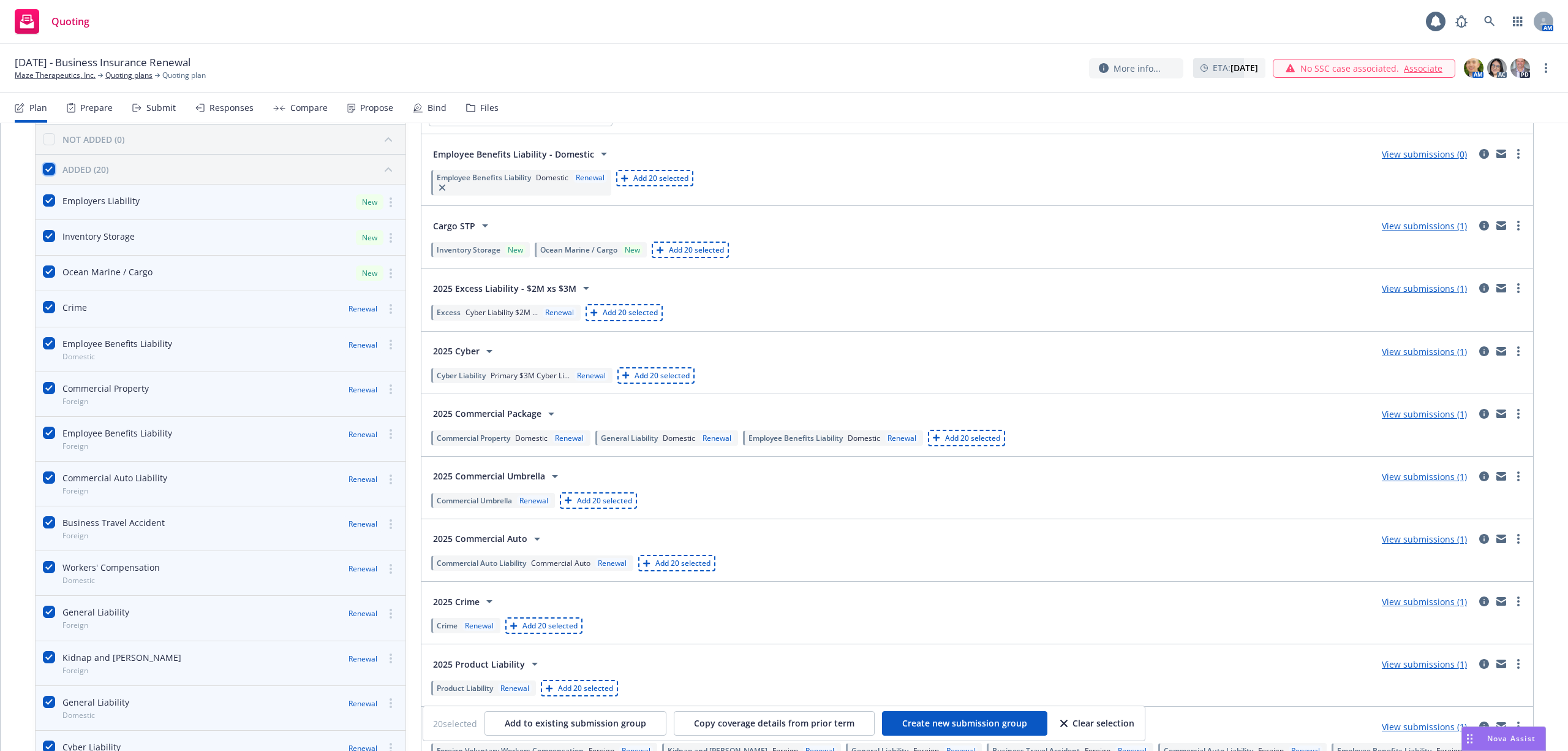
click at [48, 171] on input "checkbox" at bounding box center [49, 168] width 12 height 12
checkbox input "false"
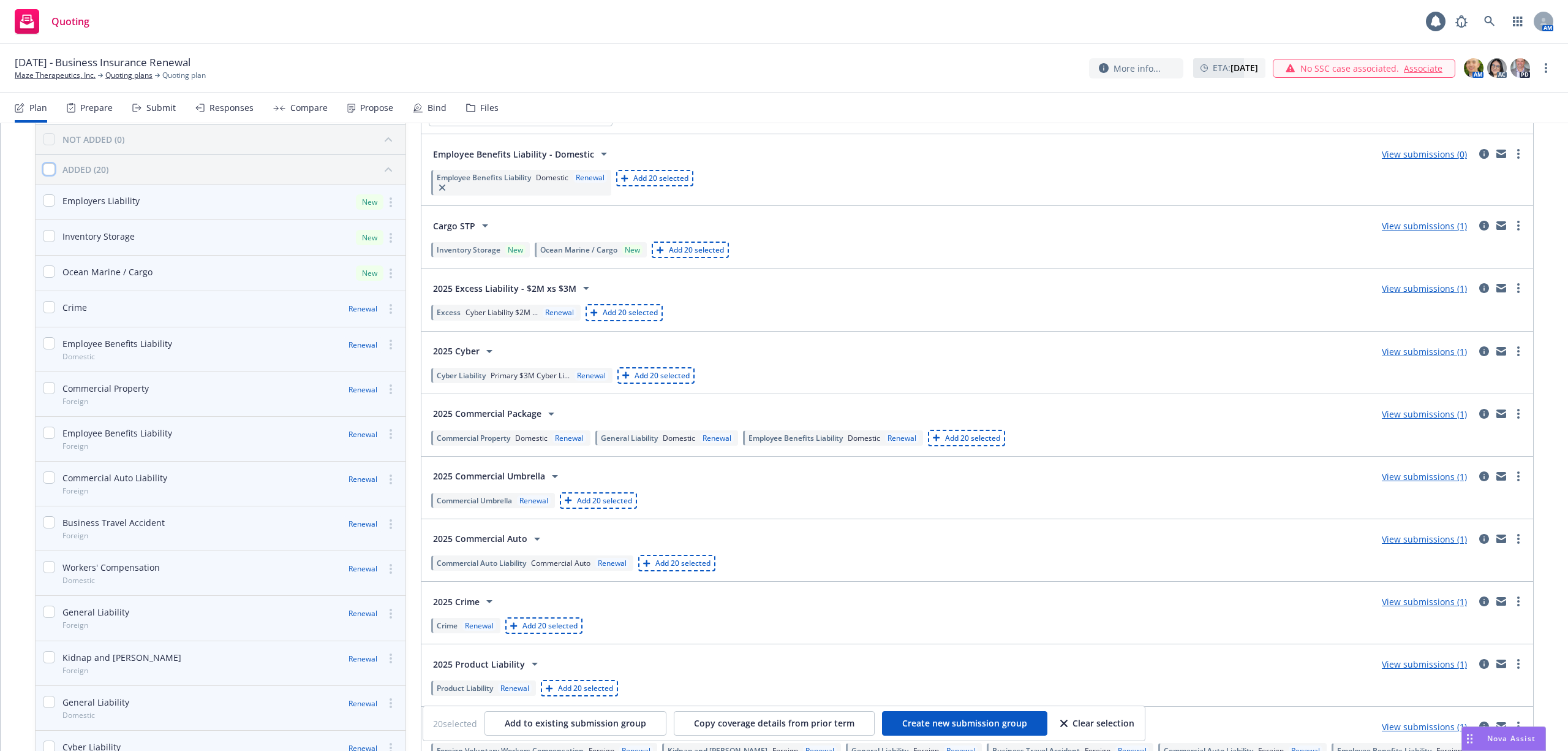
checkbox input "false"
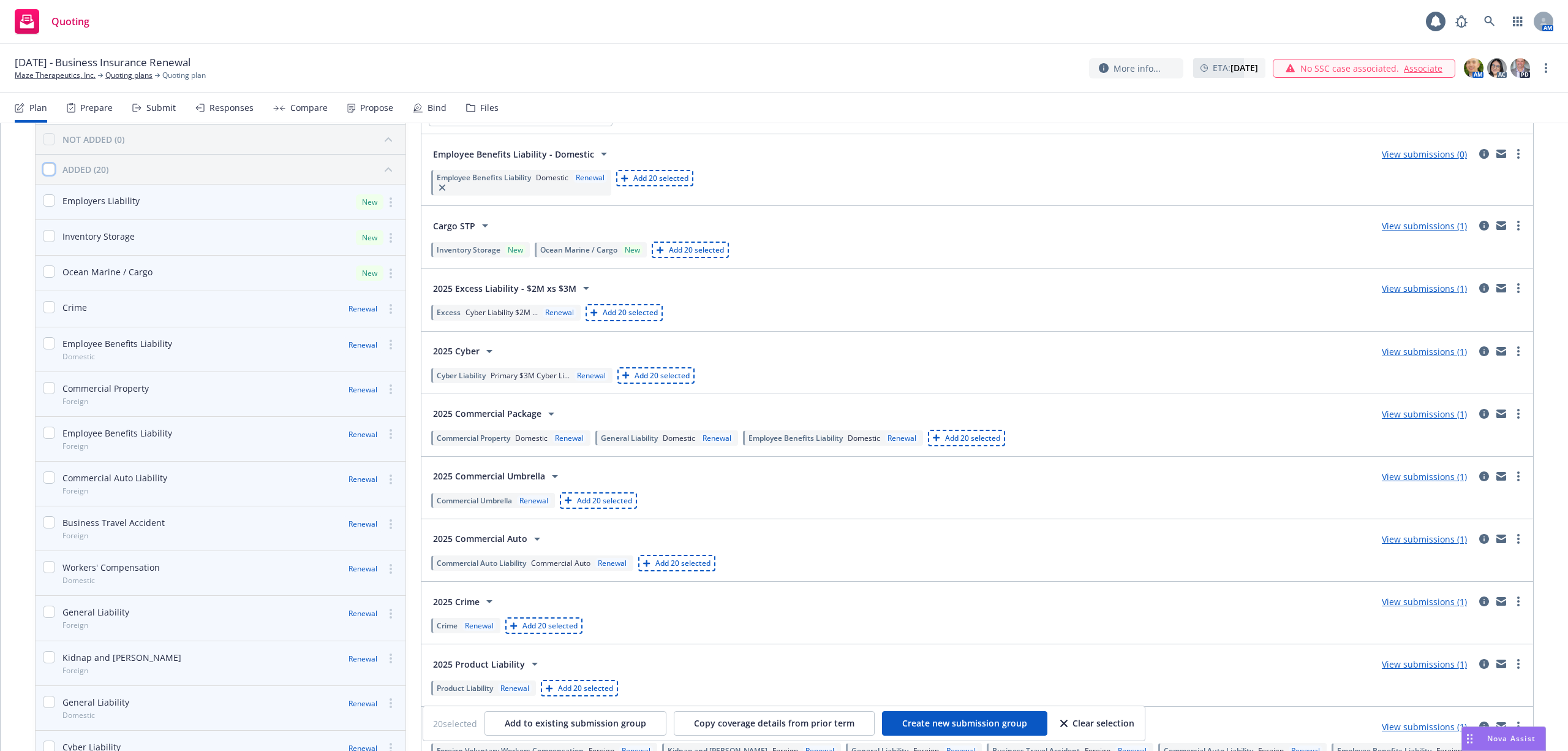
checkbox input "false"
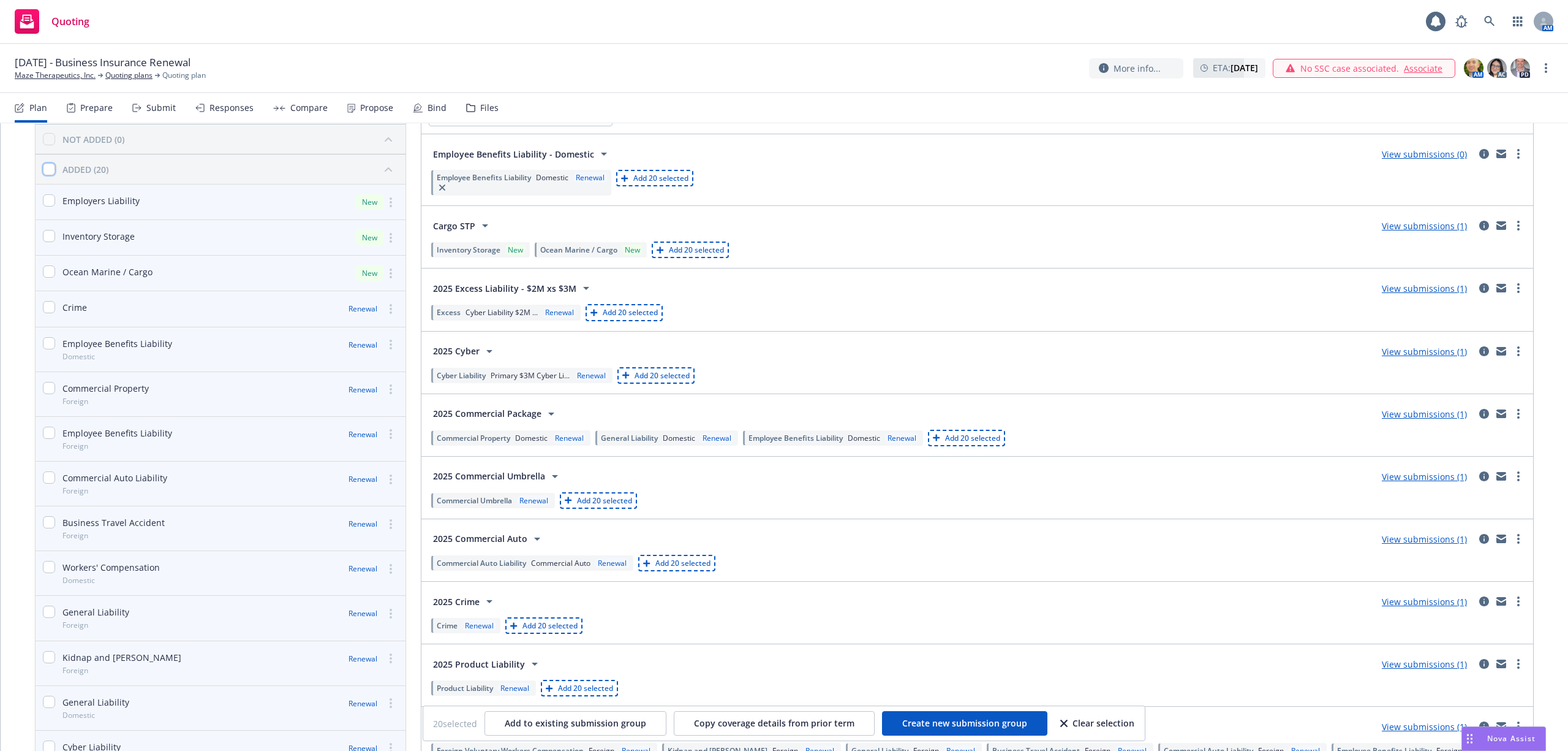
checkbox input "false"
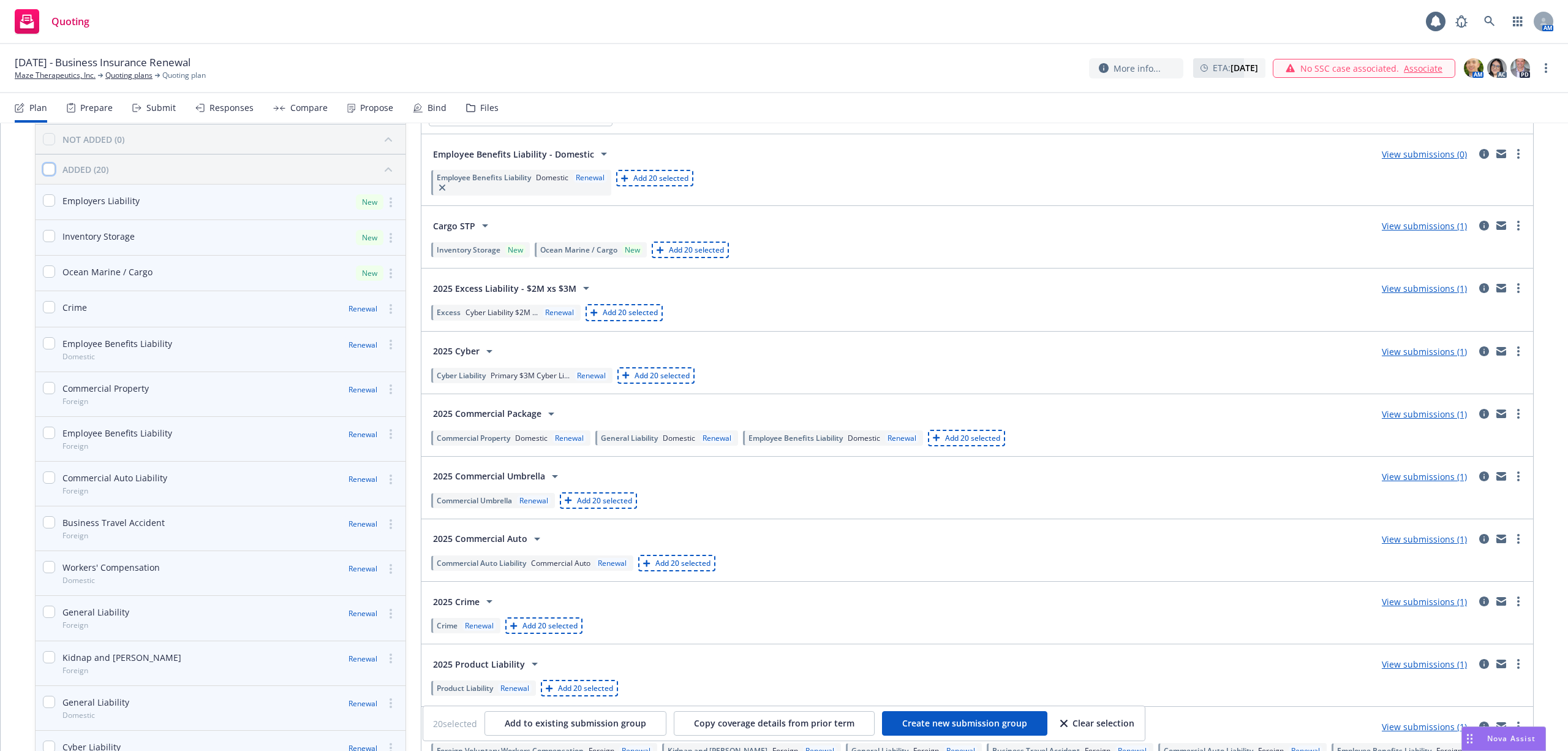
checkbox input "false"
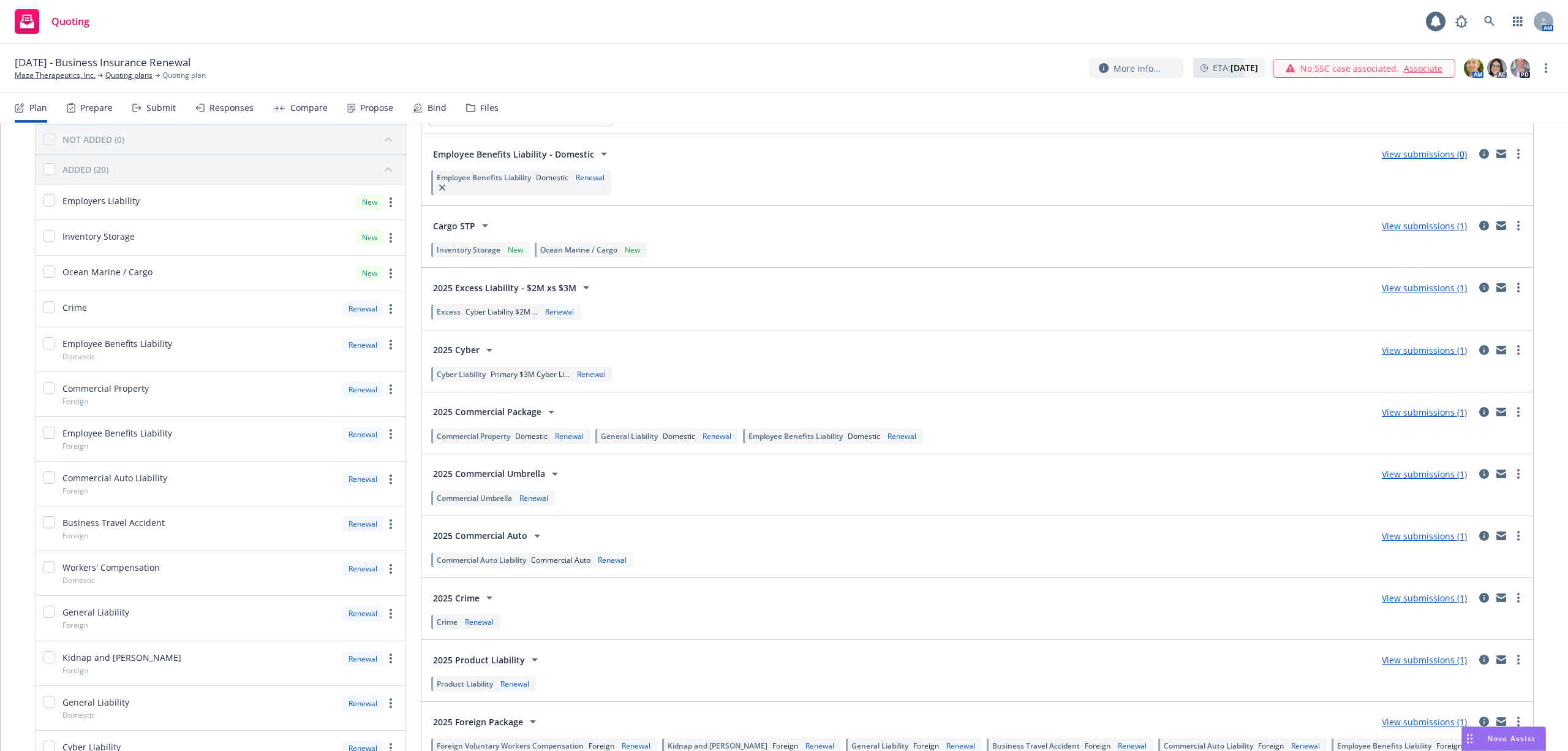
click at [930, 89] on div "September 10, 2025 - Business Insurance Renewal Maze Therapeutics, Inc. Quoting…" at bounding box center [784, 69] width 1568 height 49
